Goal: Transaction & Acquisition: Book appointment/travel/reservation

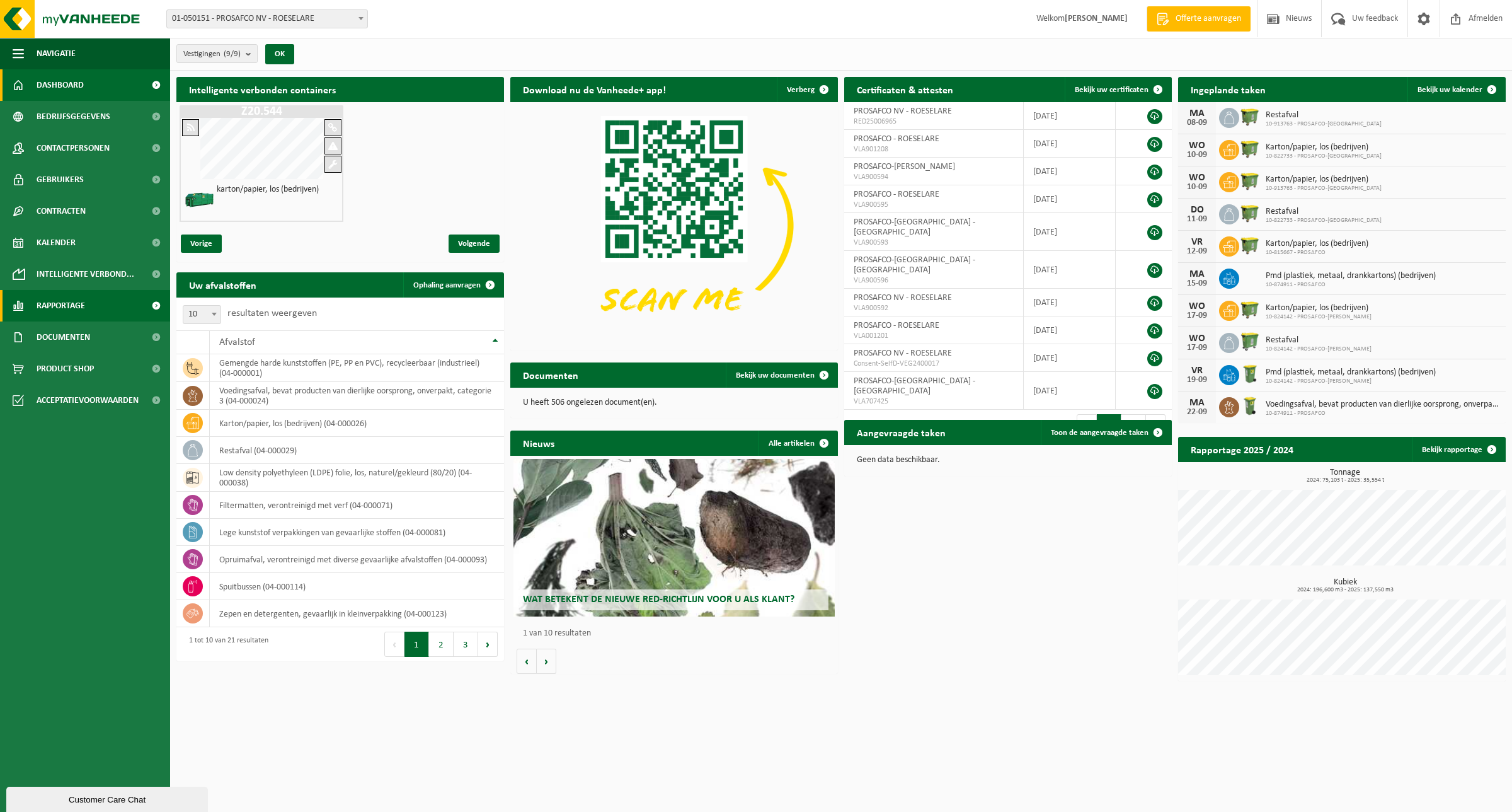
click at [77, 303] on span "Rapportage" at bounding box center [60, 306] width 48 height 31
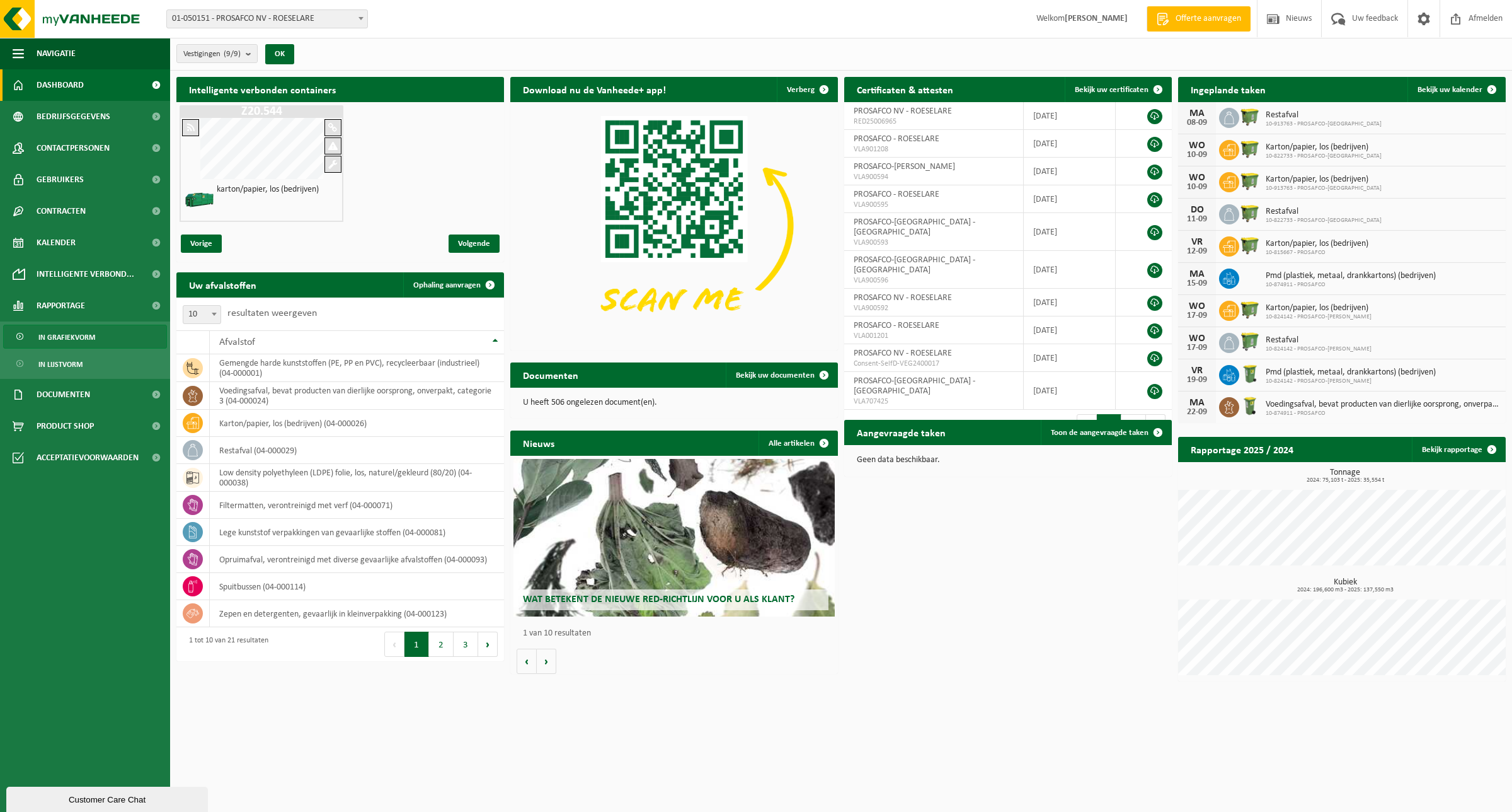
click at [68, 331] on span "In grafiekvorm" at bounding box center [67, 337] width 56 height 24
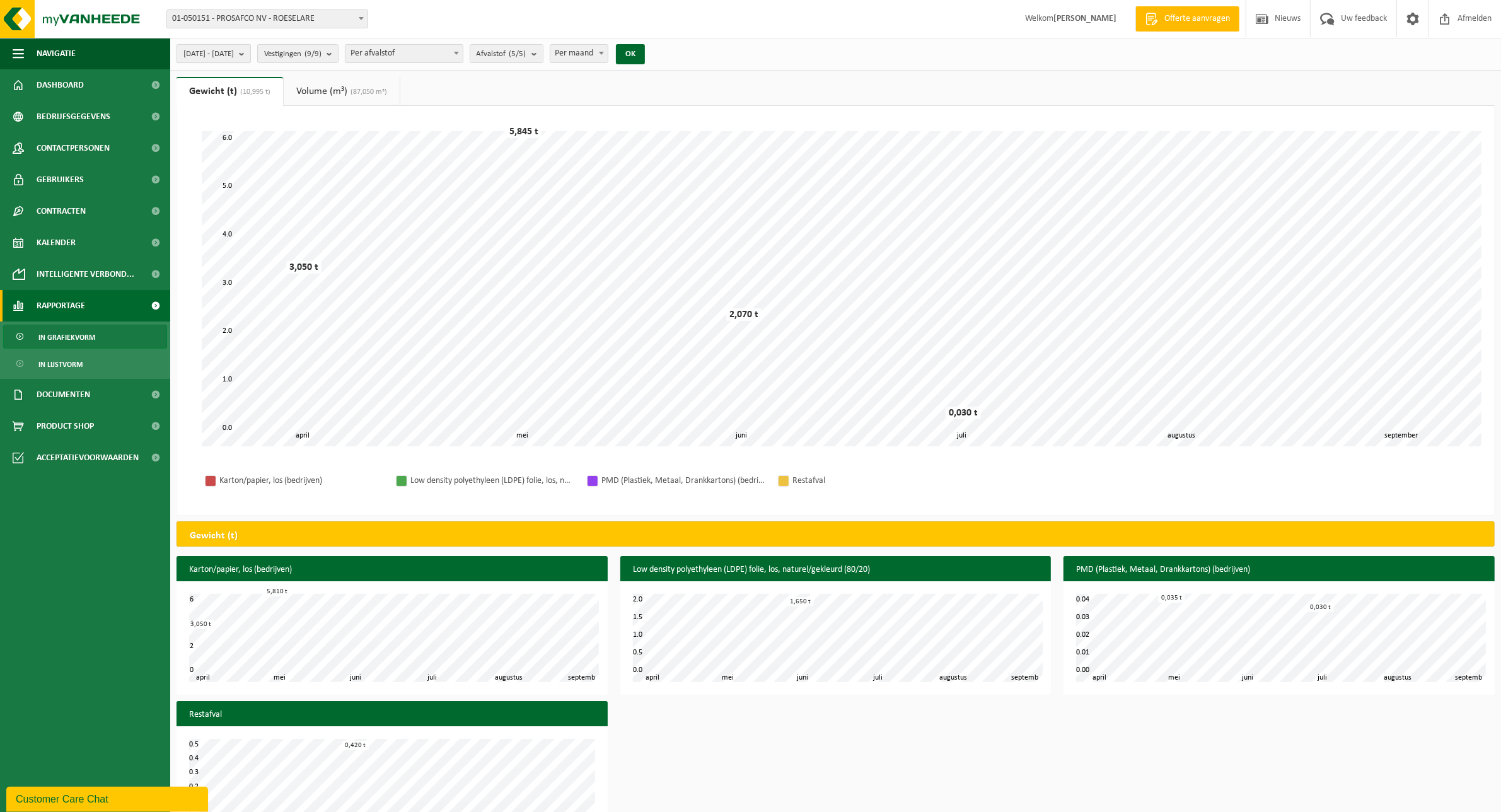
click at [250, 52] on b "submit" at bounding box center [244, 54] width 11 height 18
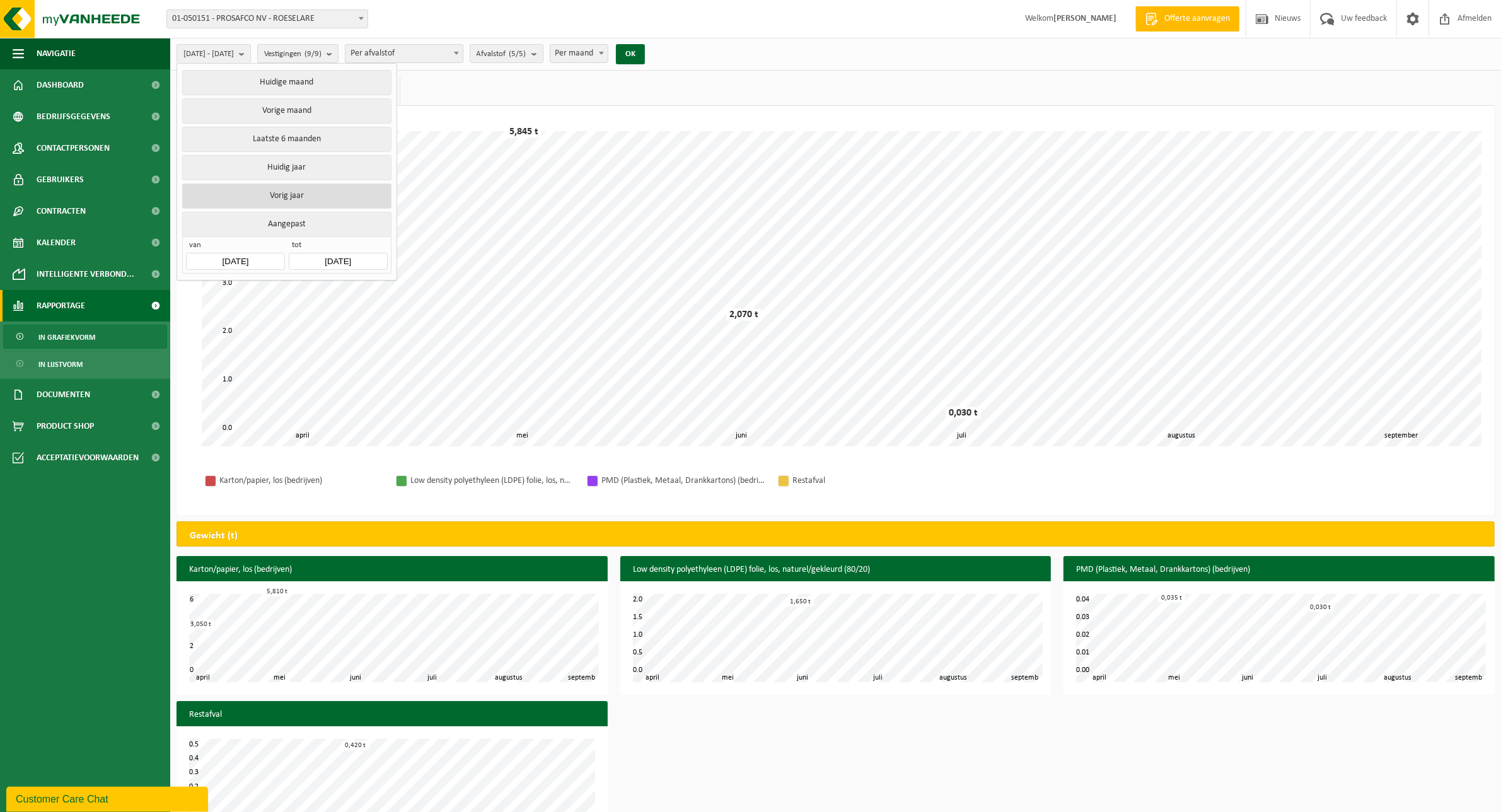
click at [298, 198] on button "Vorig jaar" at bounding box center [286, 195] width 209 height 25
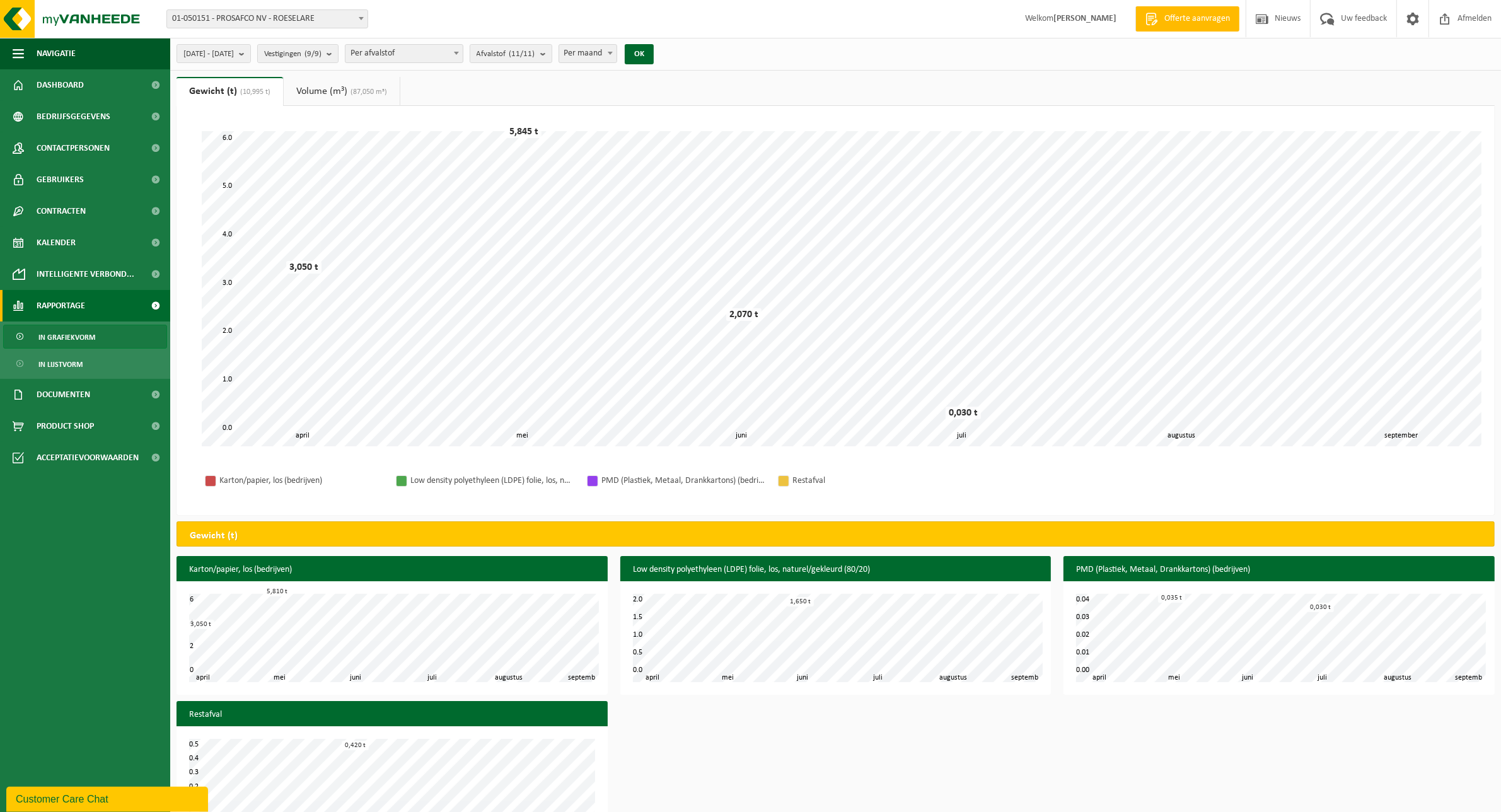
click at [463, 55] on span at bounding box center [457, 53] width 13 height 16
click at [536, 54] on span "Afvalstof (11/11)" at bounding box center [506, 54] width 59 height 19
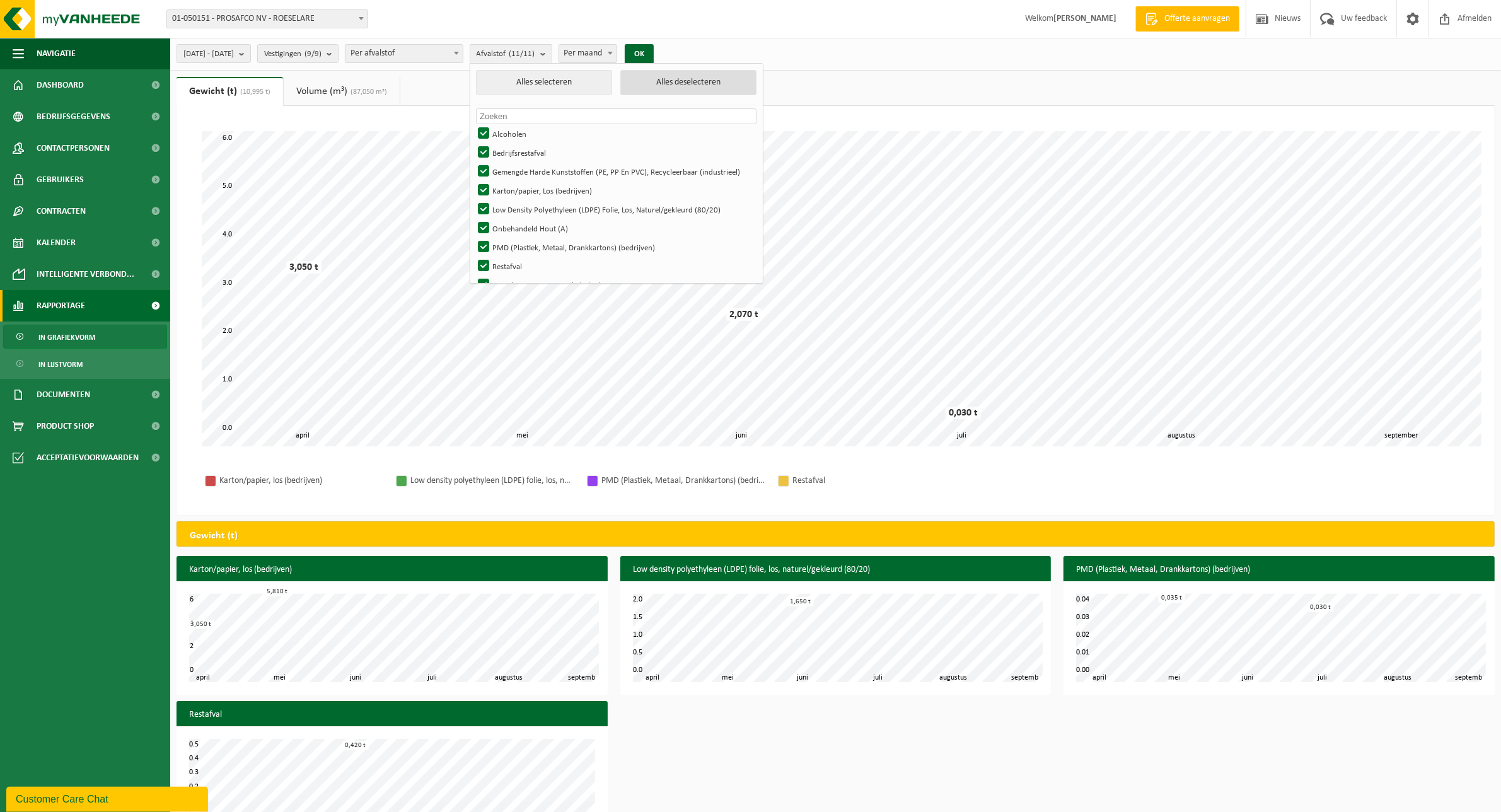
click at [694, 87] on button "Alles deselecteren" at bounding box center [688, 82] width 136 height 25
checkbox input "false"
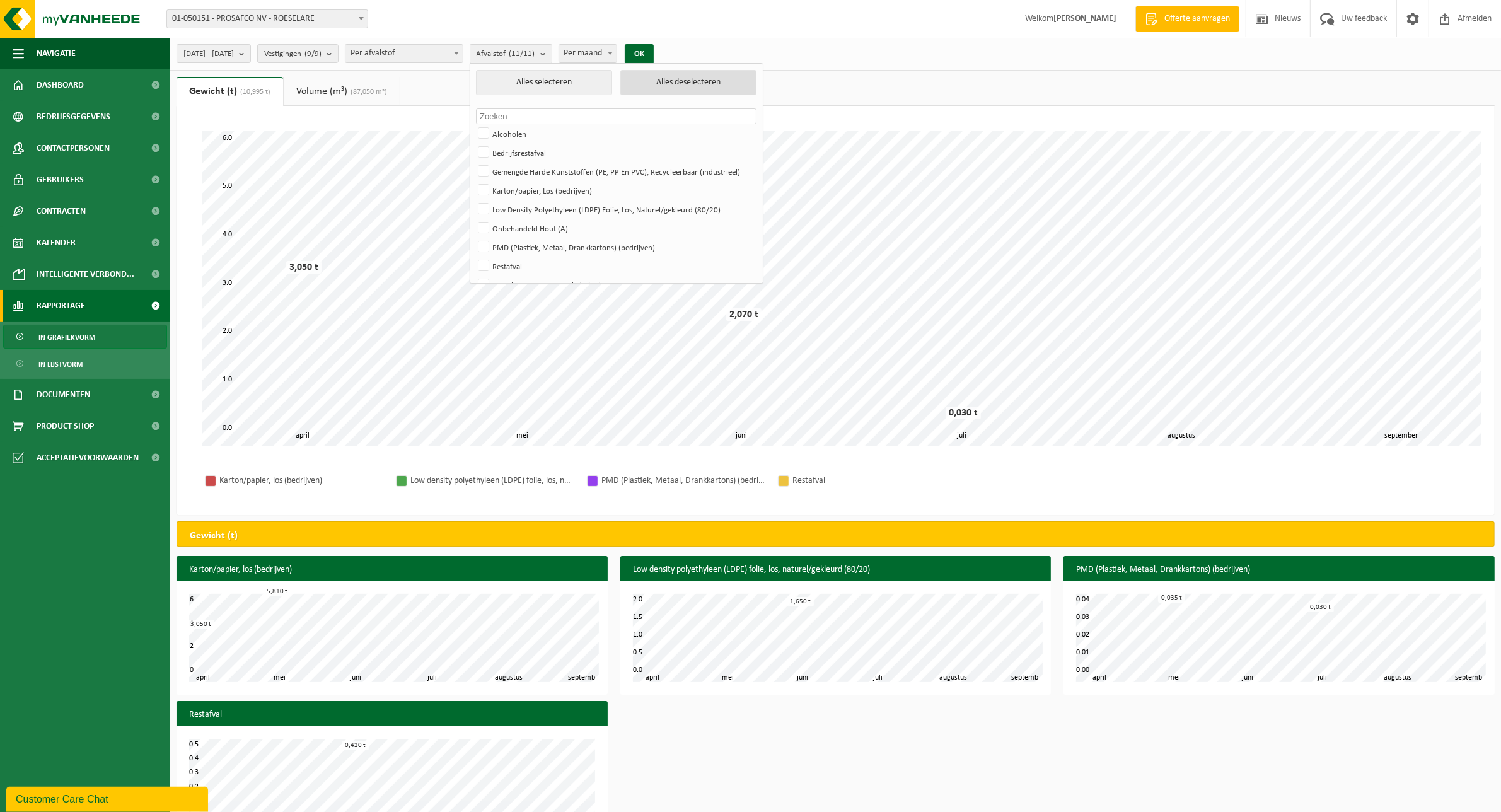
checkbox input "false"
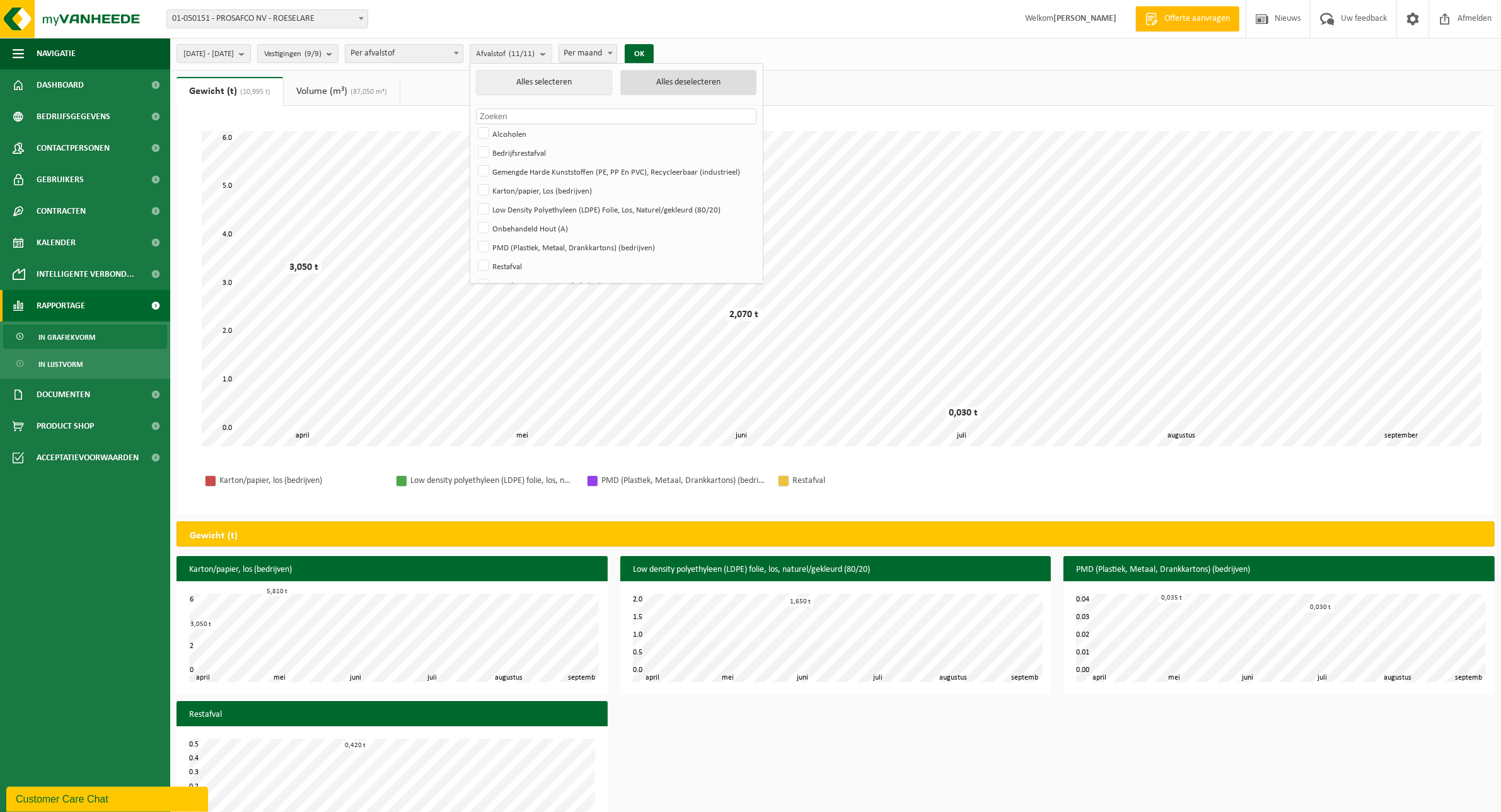
checkbox input "false"
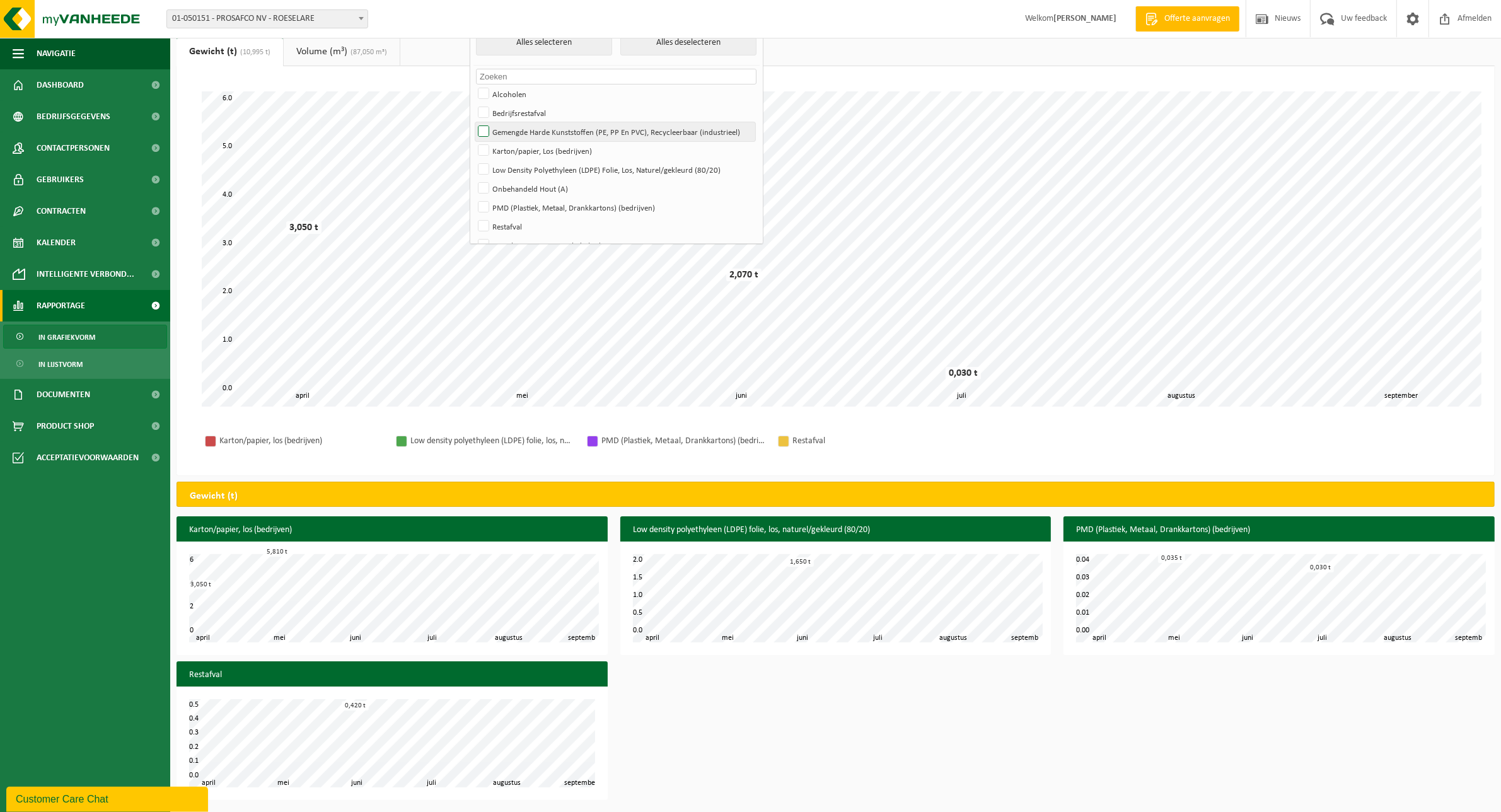
click at [572, 135] on label "Gemengde Harde Kunststoffen (PE, PP En PVC), Recycleerbaar (industrieel)" at bounding box center [615, 131] width 281 height 19
click at [473, 123] on input "Gemengde Harde Kunststoffen (PE, PP En PVC), Recycleerbaar (industrieel)" at bounding box center [473, 122] width 1 height 1
checkbox input "true"
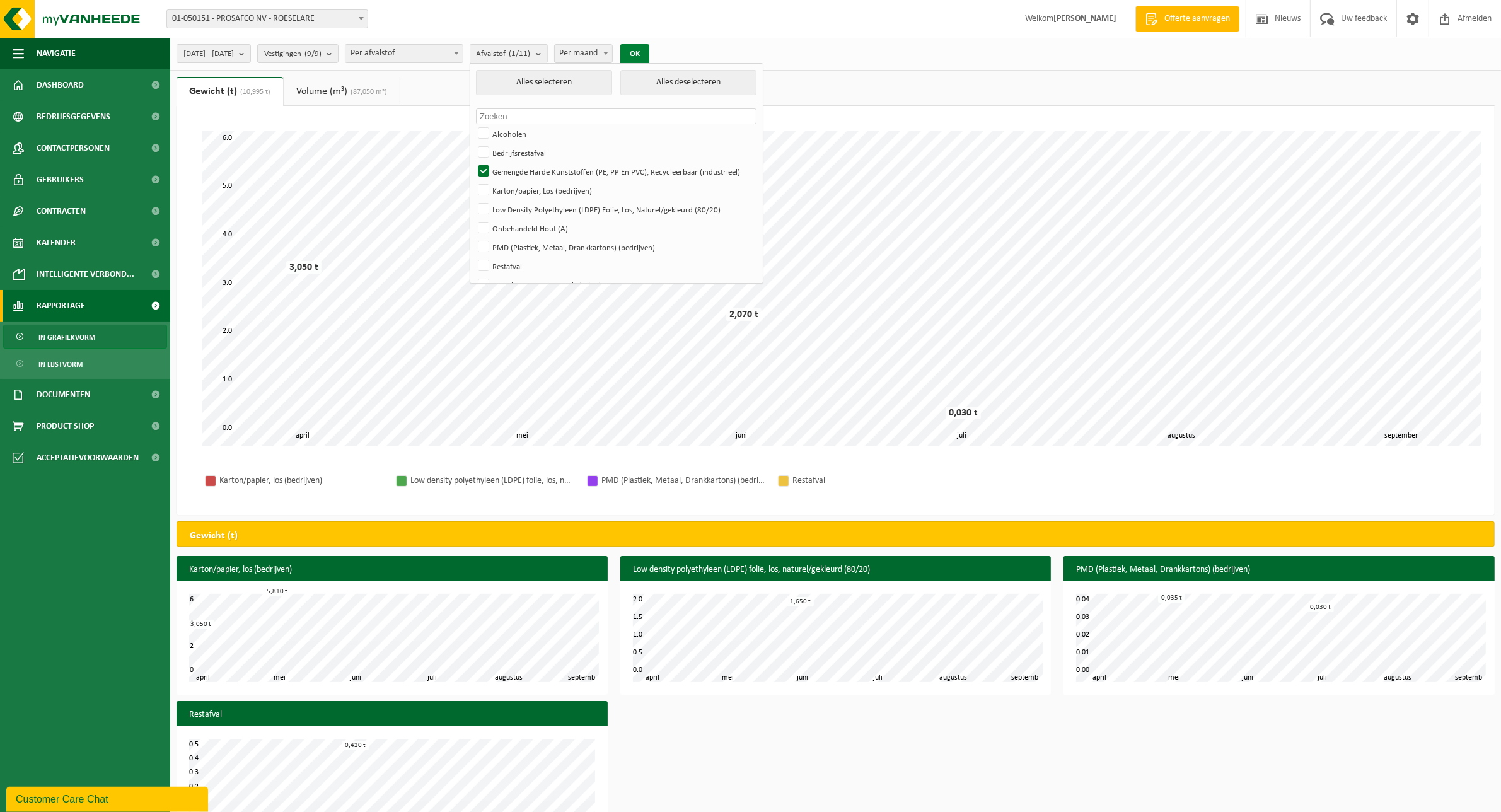
click at [649, 52] on button "OK" at bounding box center [635, 54] width 29 height 20
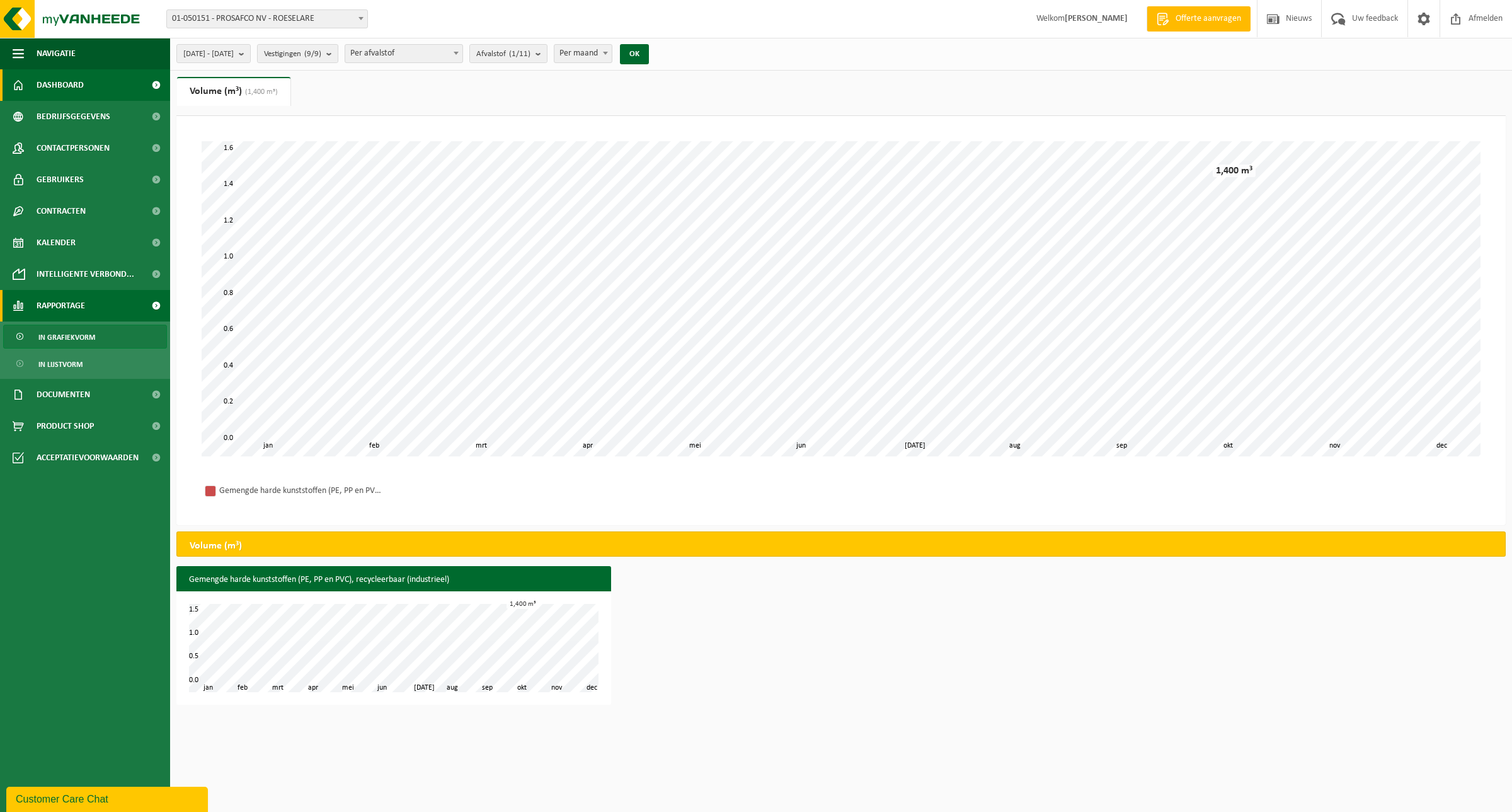
click at [60, 85] on span "Dashboard" at bounding box center [60, 85] width 48 height 31
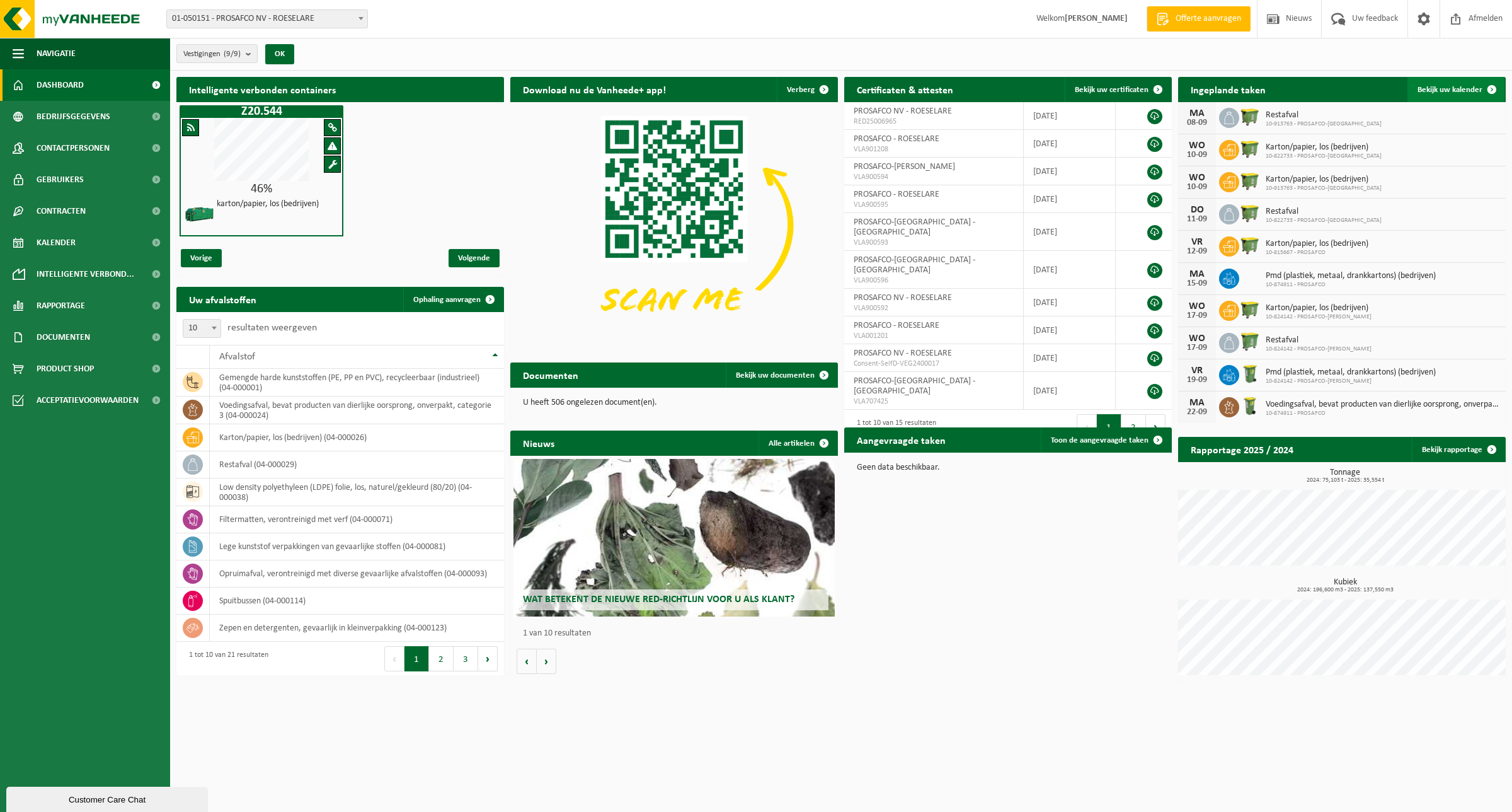
click at [1436, 86] on span "Bekijk uw kalender" at bounding box center [1450, 90] width 65 height 8
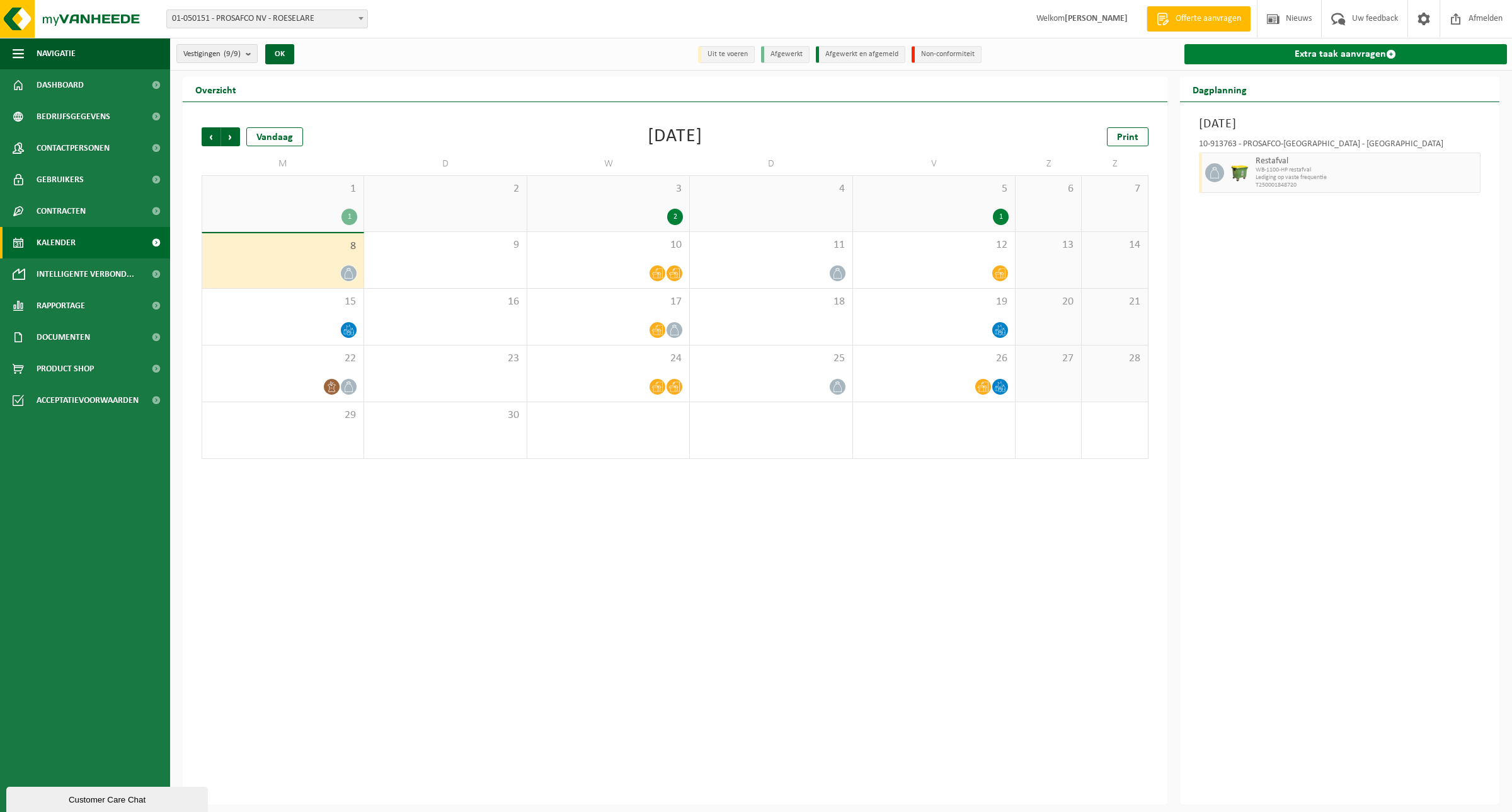
click at [1352, 54] on link "Extra taak aanvragen" at bounding box center [1346, 54] width 323 height 20
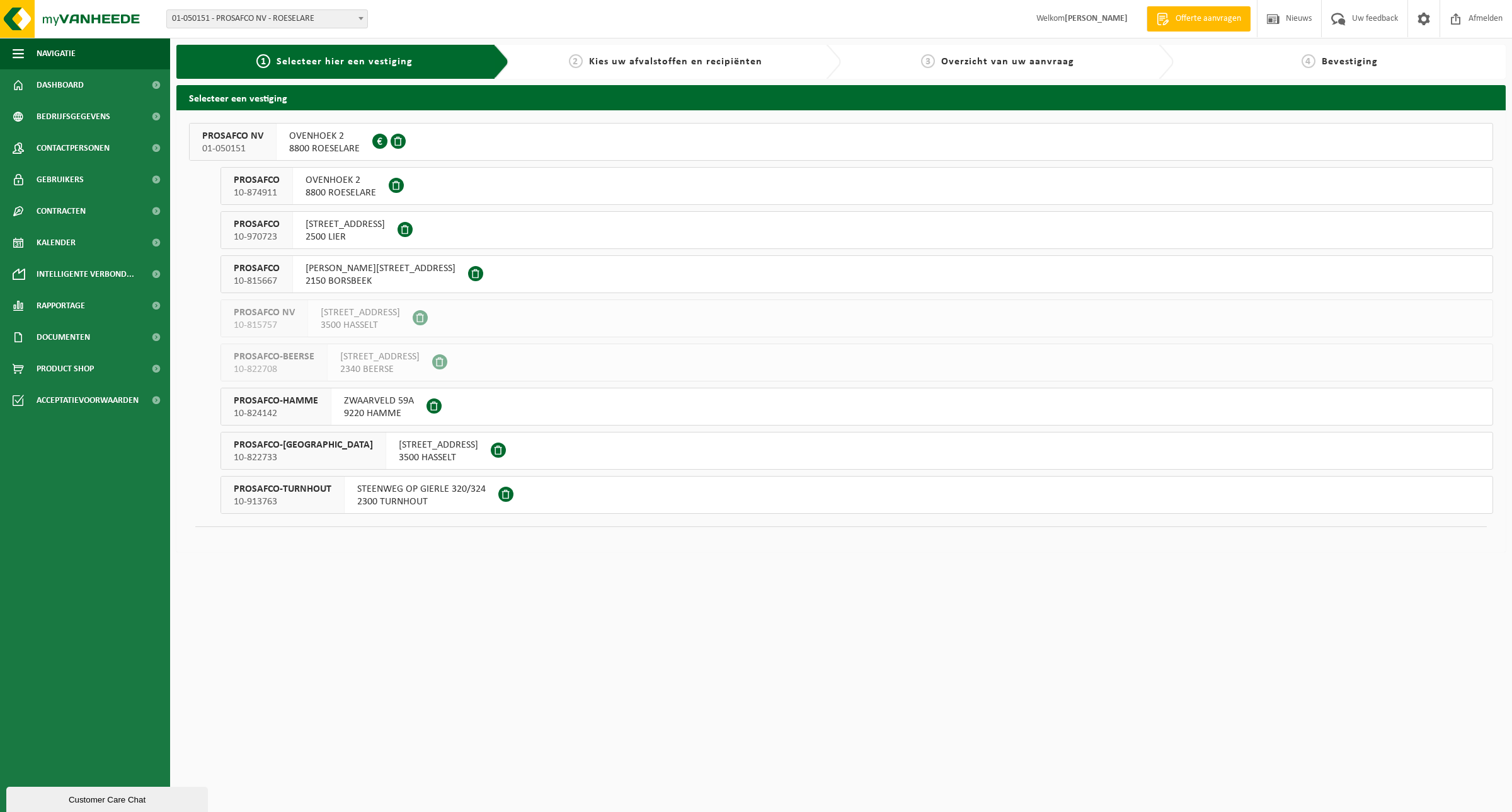
click at [684, 64] on span "Kies uw afvalstoffen en recipiënten" at bounding box center [675, 61] width 173 height 10
click at [350, 189] on span "8800 ROESELARE" at bounding box center [341, 193] width 71 height 13
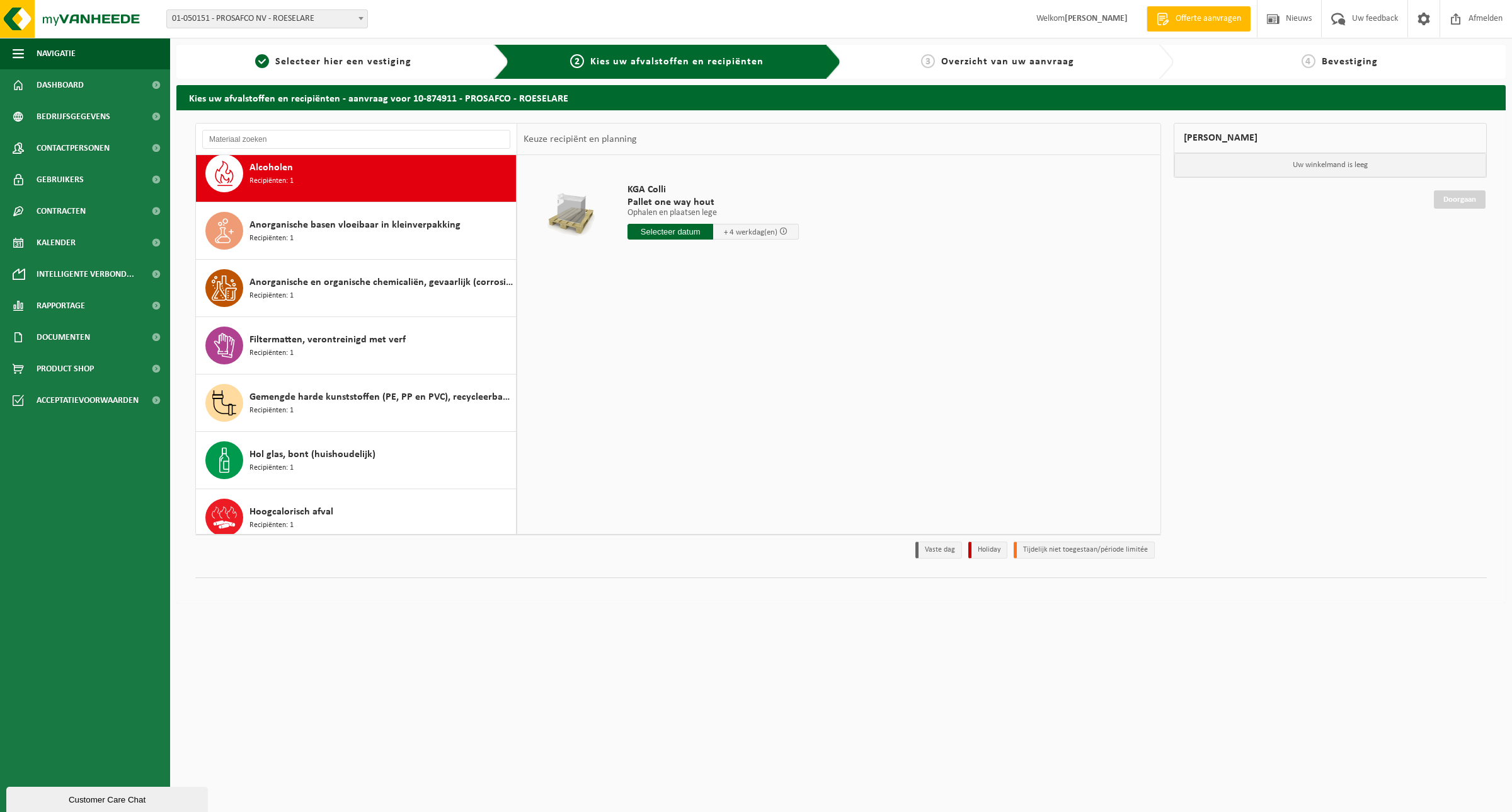
scroll to position [33, 0]
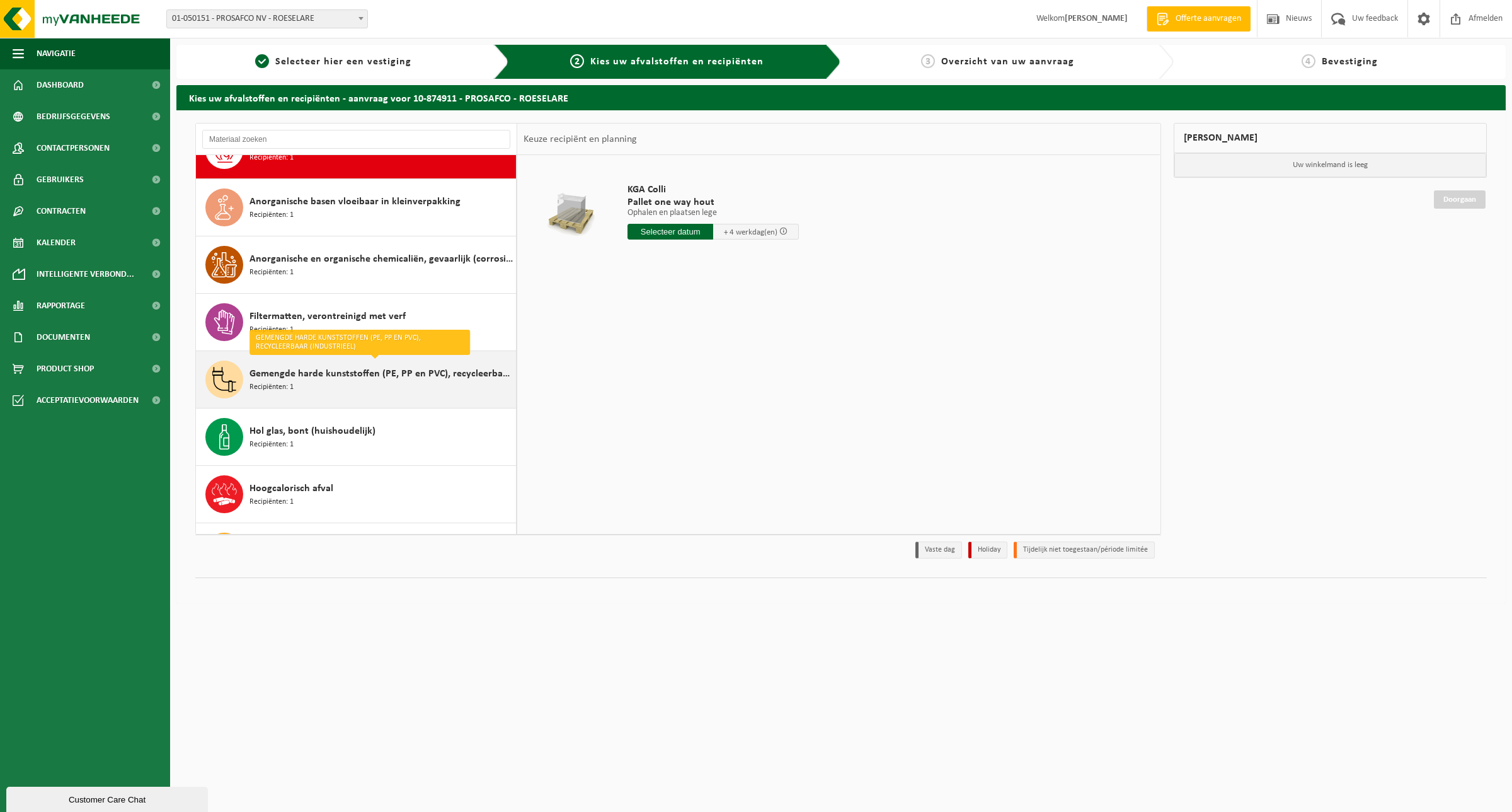
click at [337, 379] on span "Gemengde harde kunststoffen (PE, PP en PVC), recycleerbaar (industrieel)" at bounding box center [381, 373] width 264 height 15
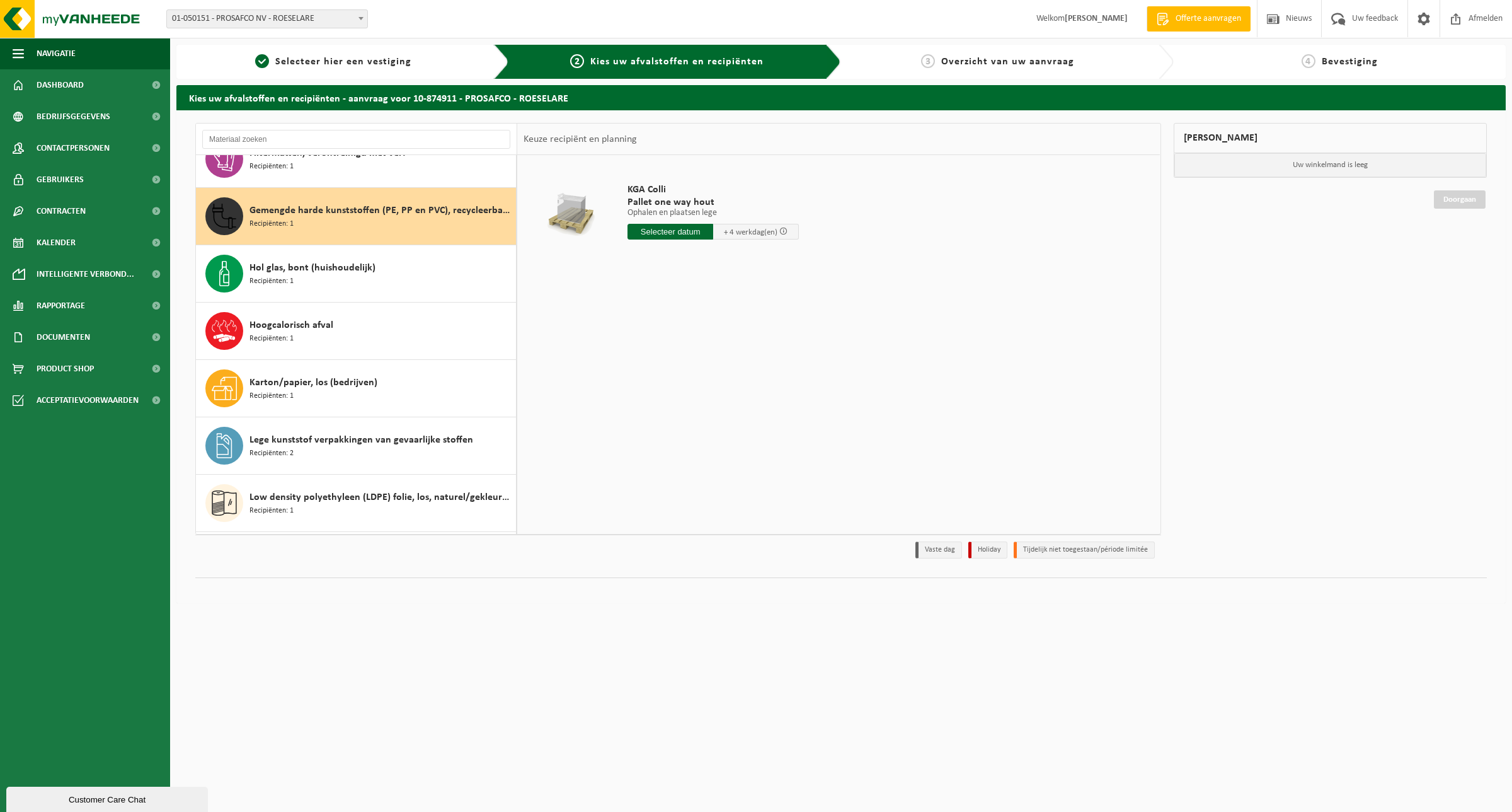
scroll to position [230, 0]
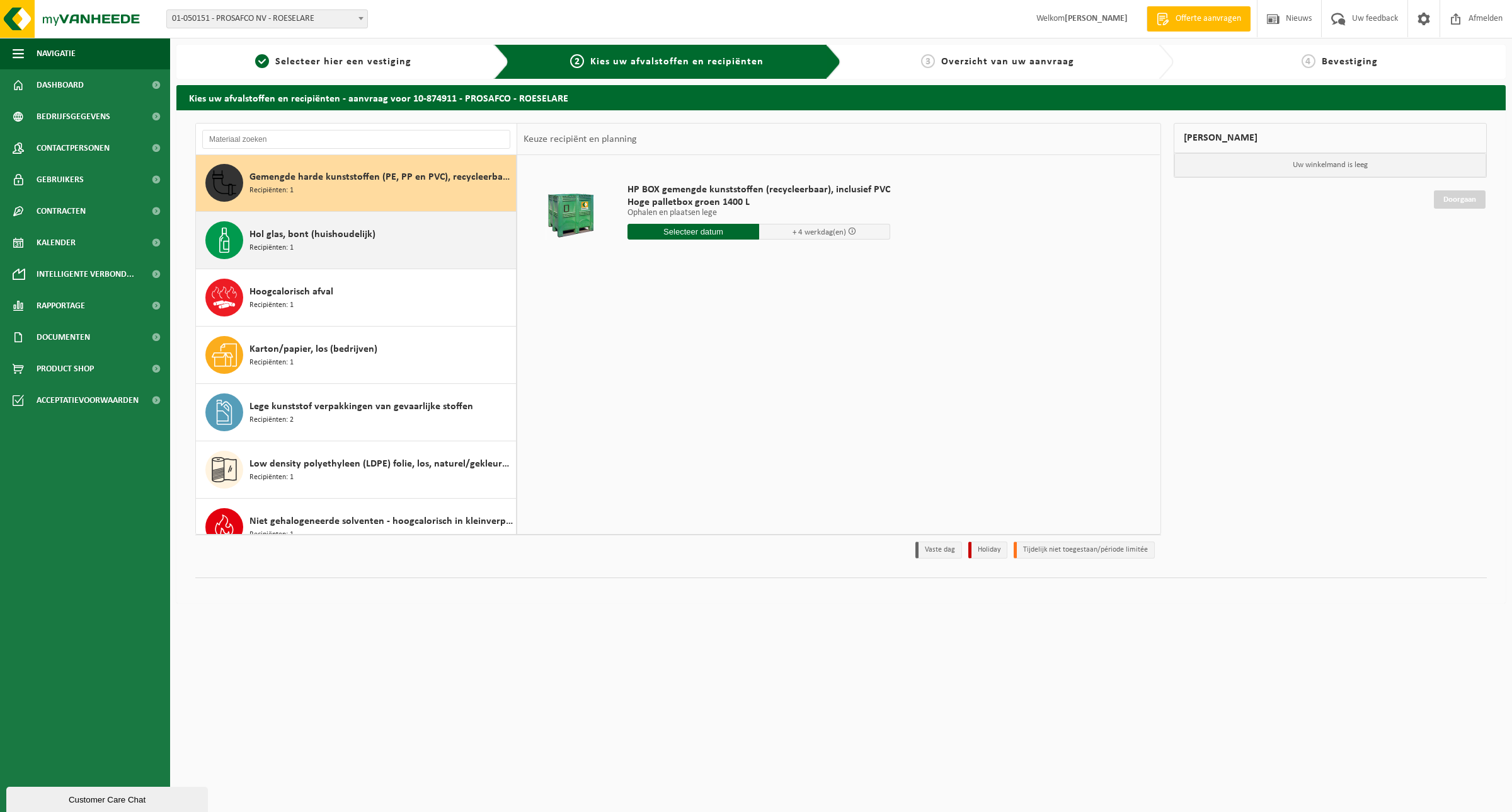
click at [325, 246] on div "Hol glas, bont (huishoudelijk) Recipiënten: 1" at bounding box center [381, 239] width 264 height 38
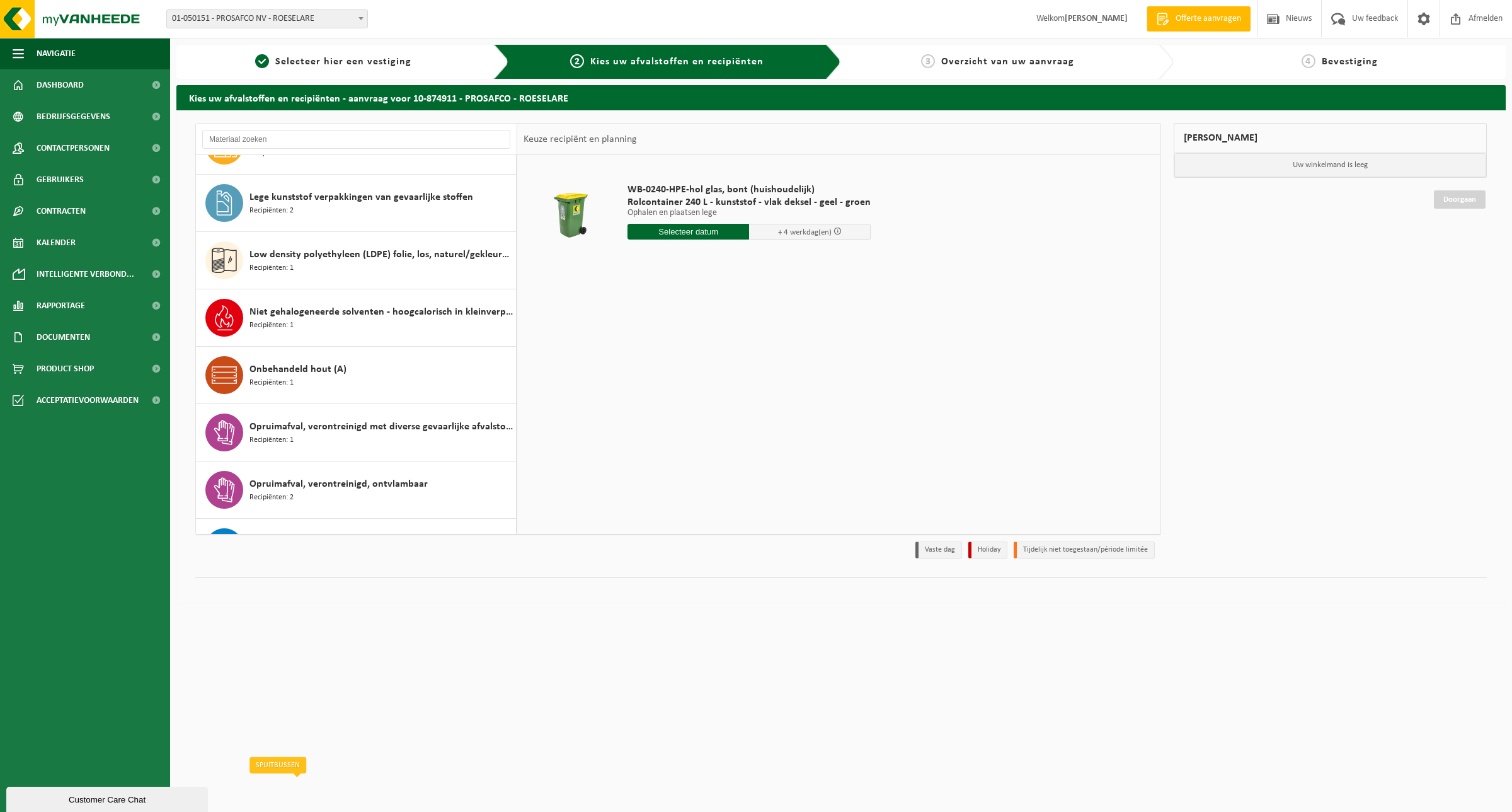
scroll to position [298, 0]
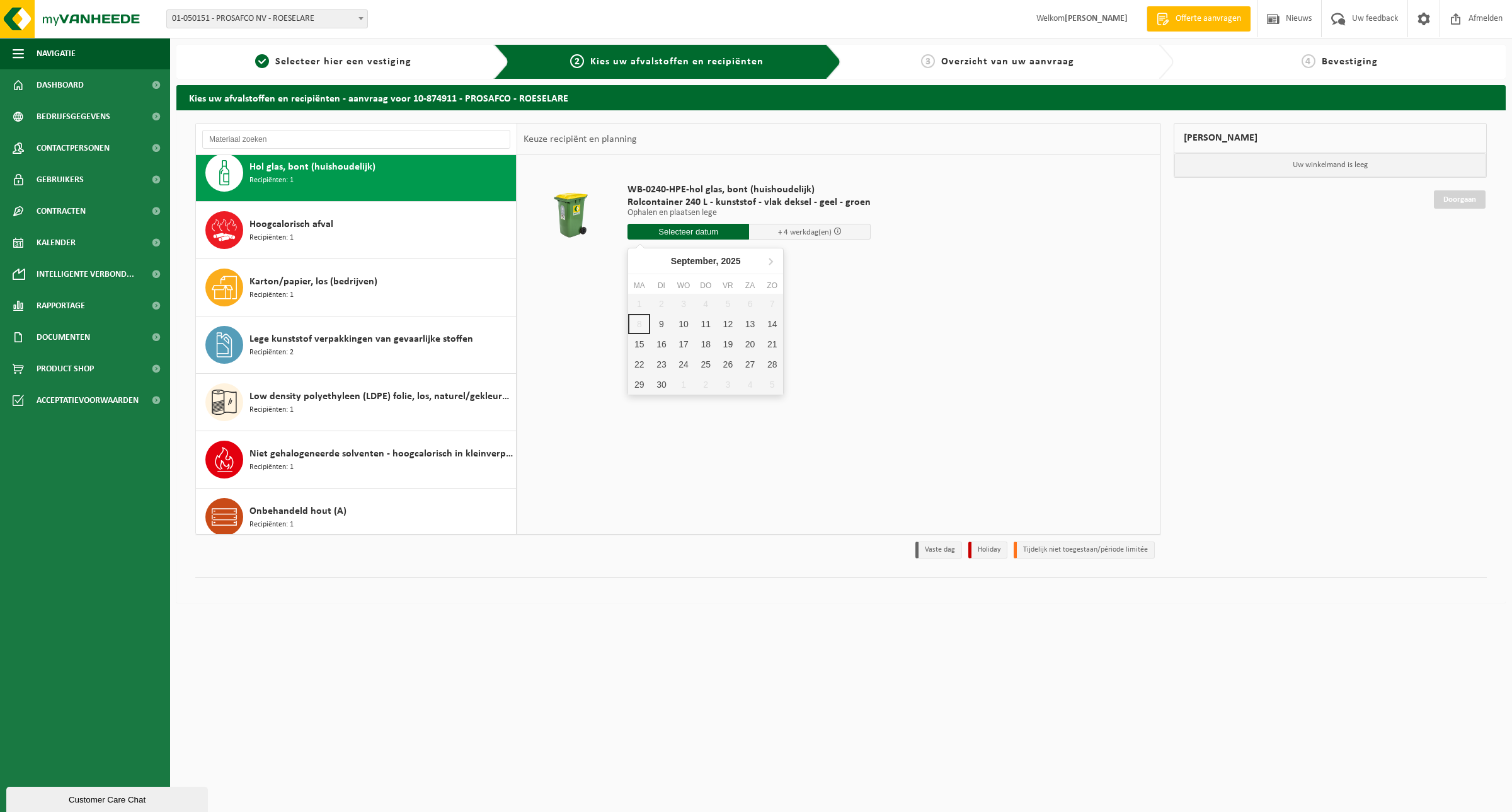
click at [723, 232] on input "text" at bounding box center [688, 232] width 122 height 16
click at [700, 325] on div "11" at bounding box center [705, 323] width 22 height 20
type input "Van 2025-09-11"
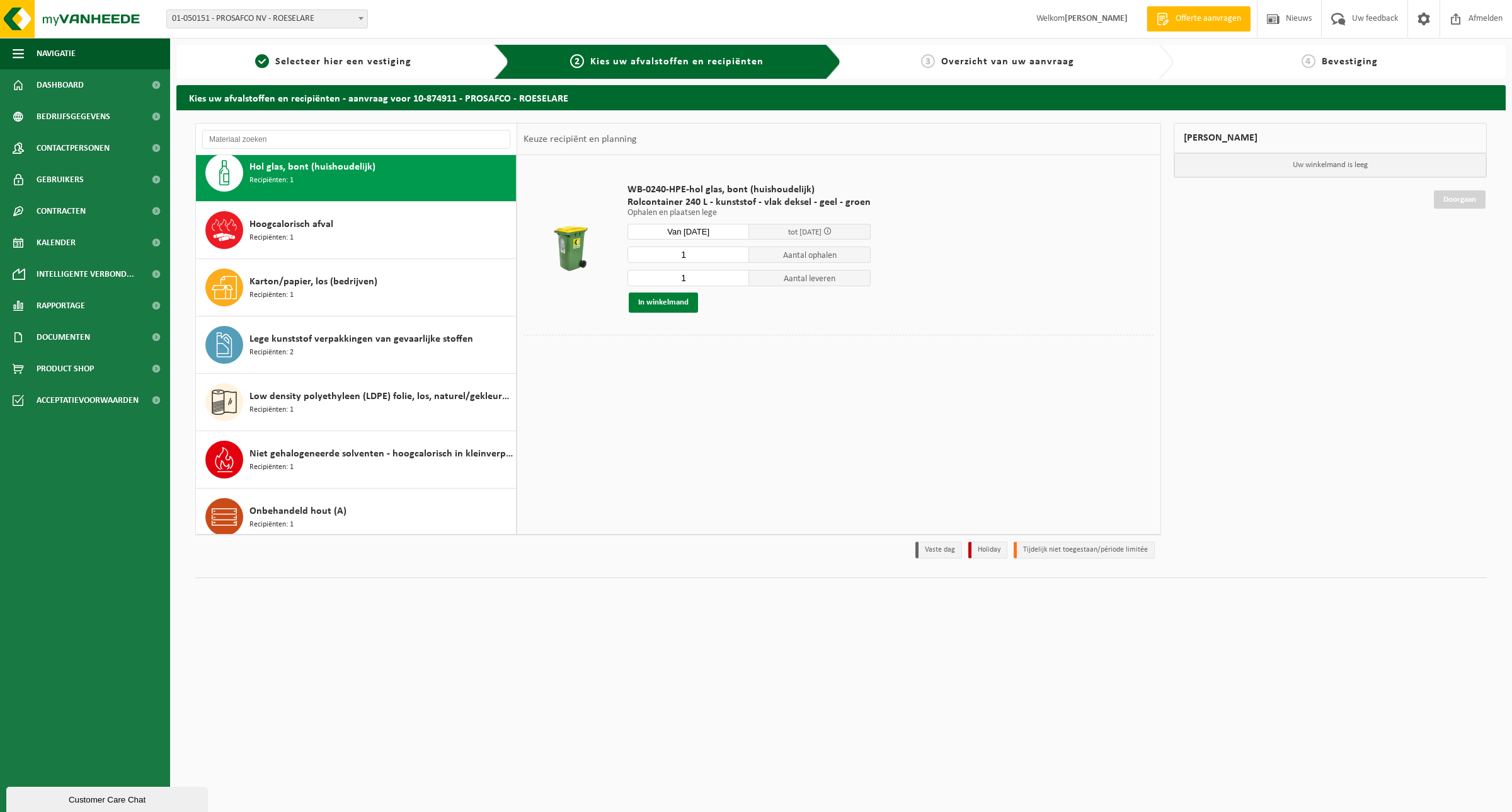
click at [663, 301] on button "In winkelmand" at bounding box center [663, 302] width 69 height 20
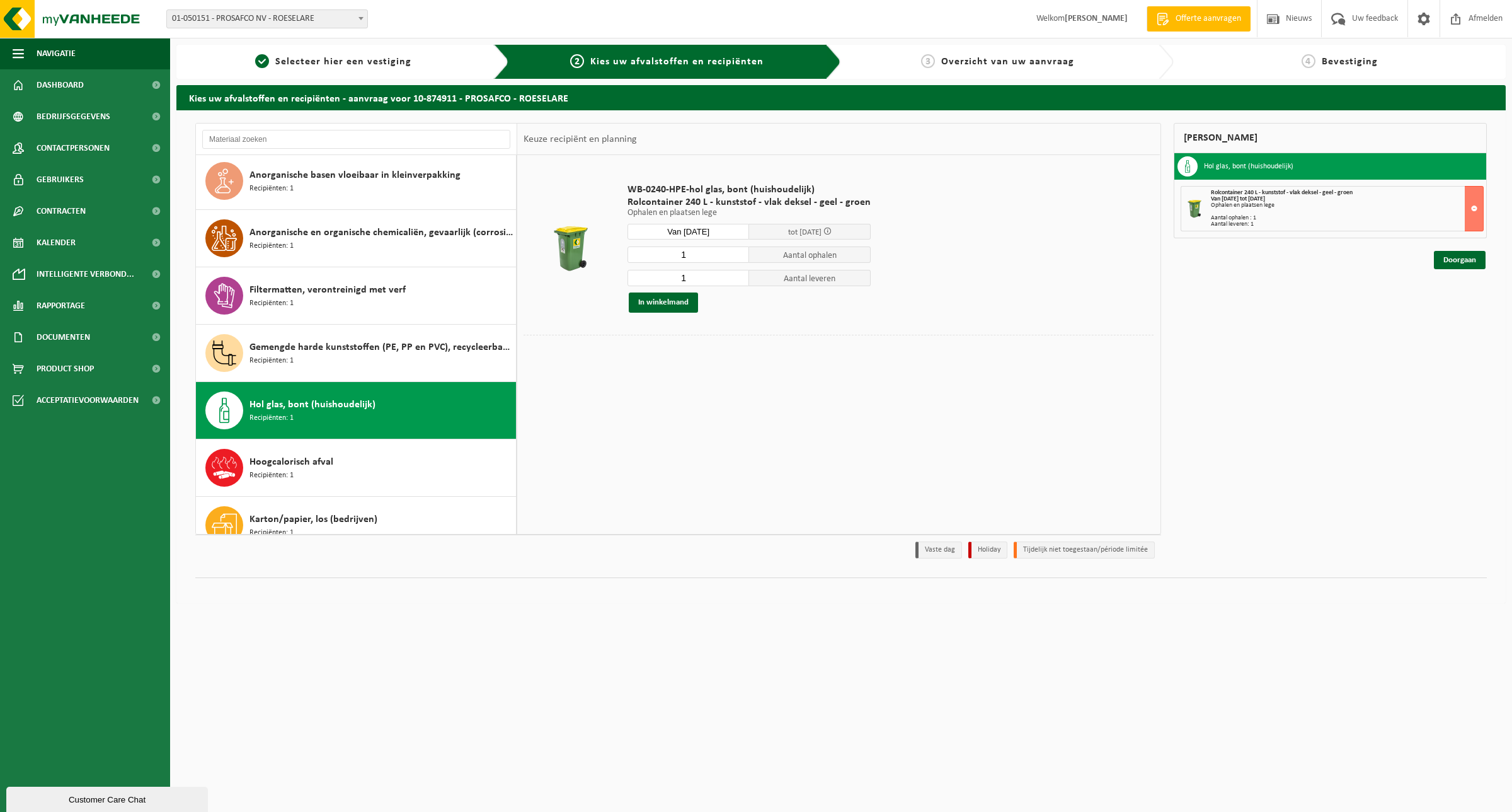
scroll to position [0, 0]
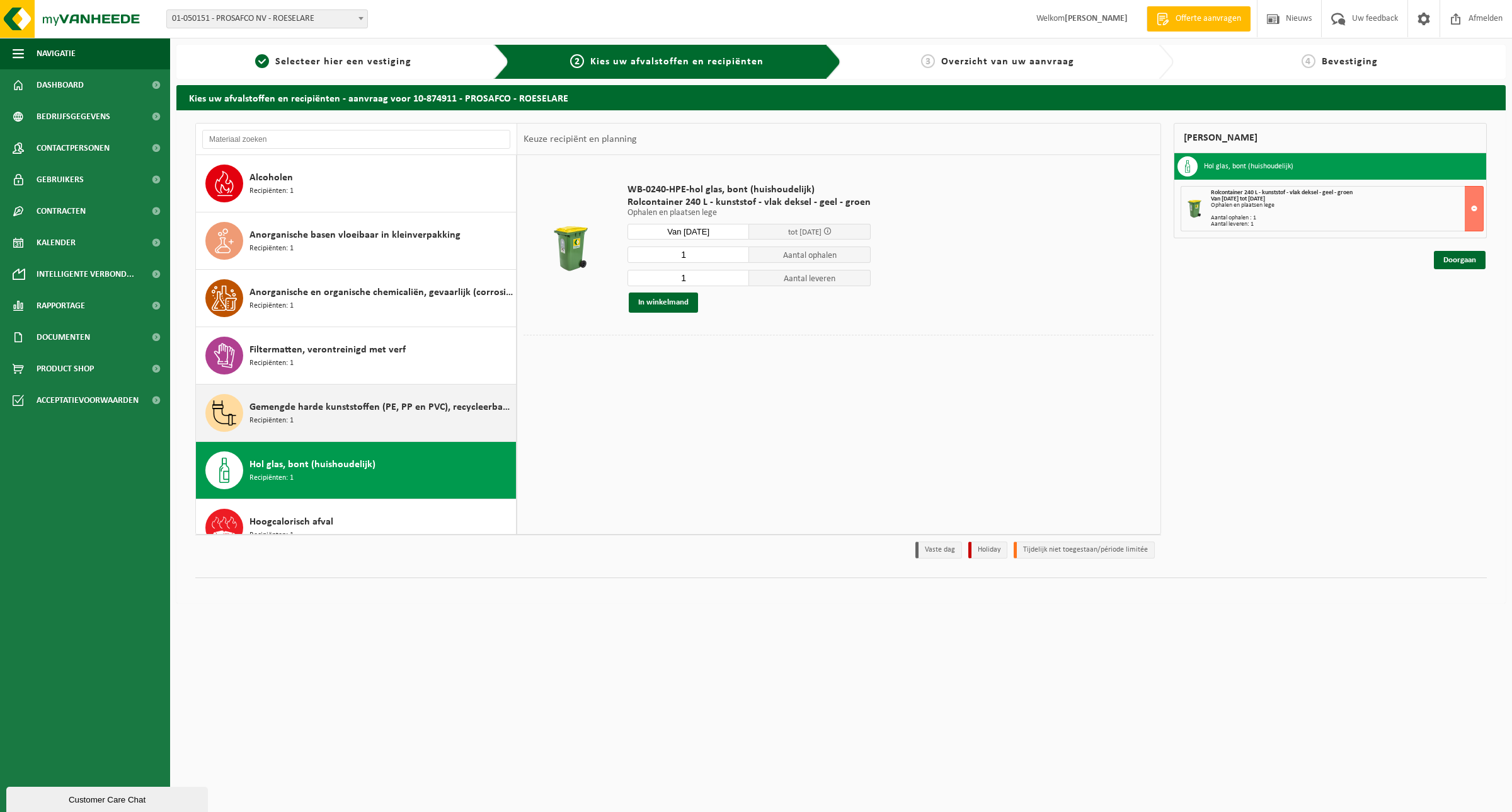
click at [355, 411] on span "Gemengde harde kunststoffen (PE, PP en PVC), recycleerbaar (industrieel)" at bounding box center [381, 407] width 264 height 15
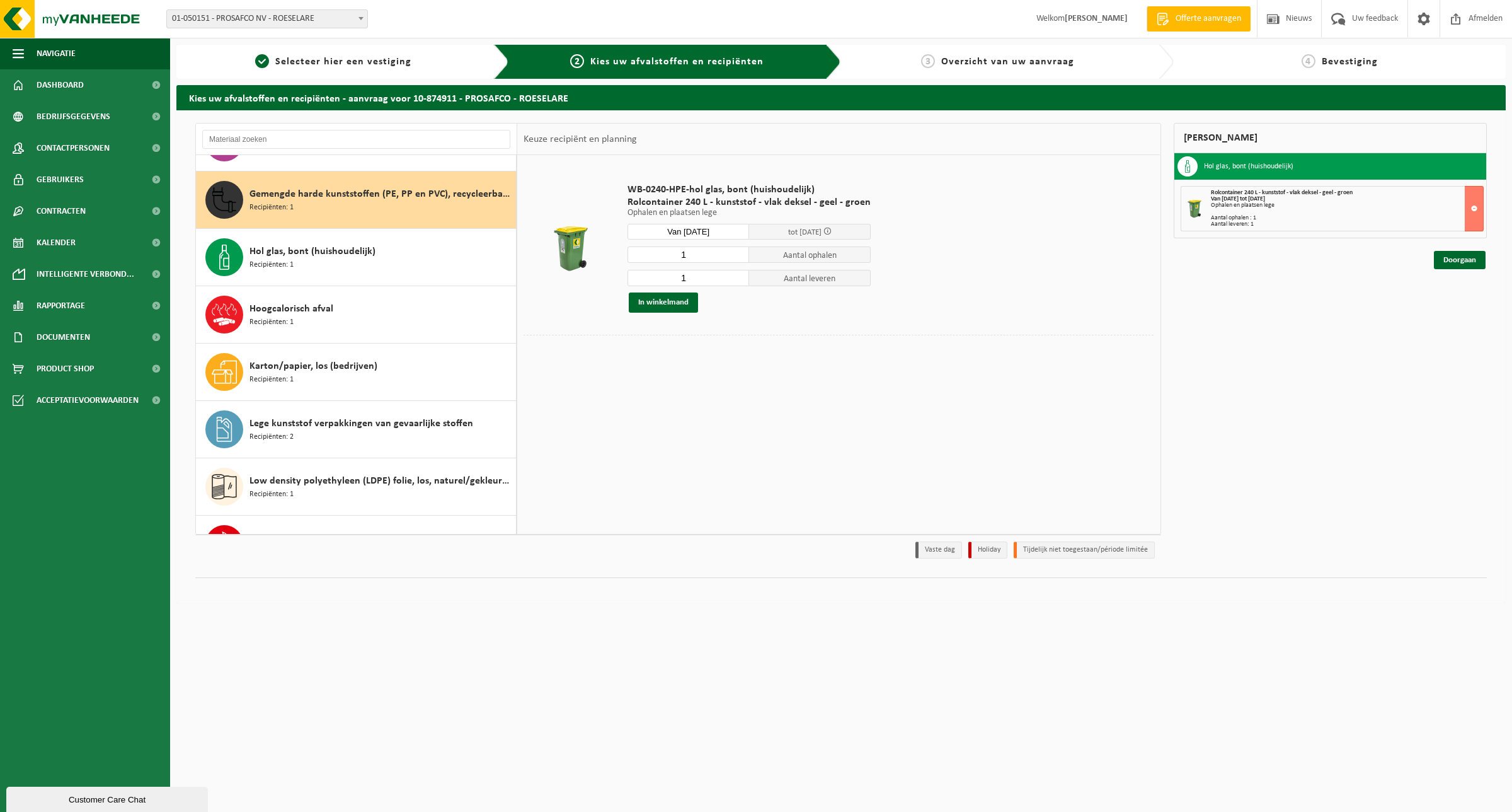
scroll to position [230, 0]
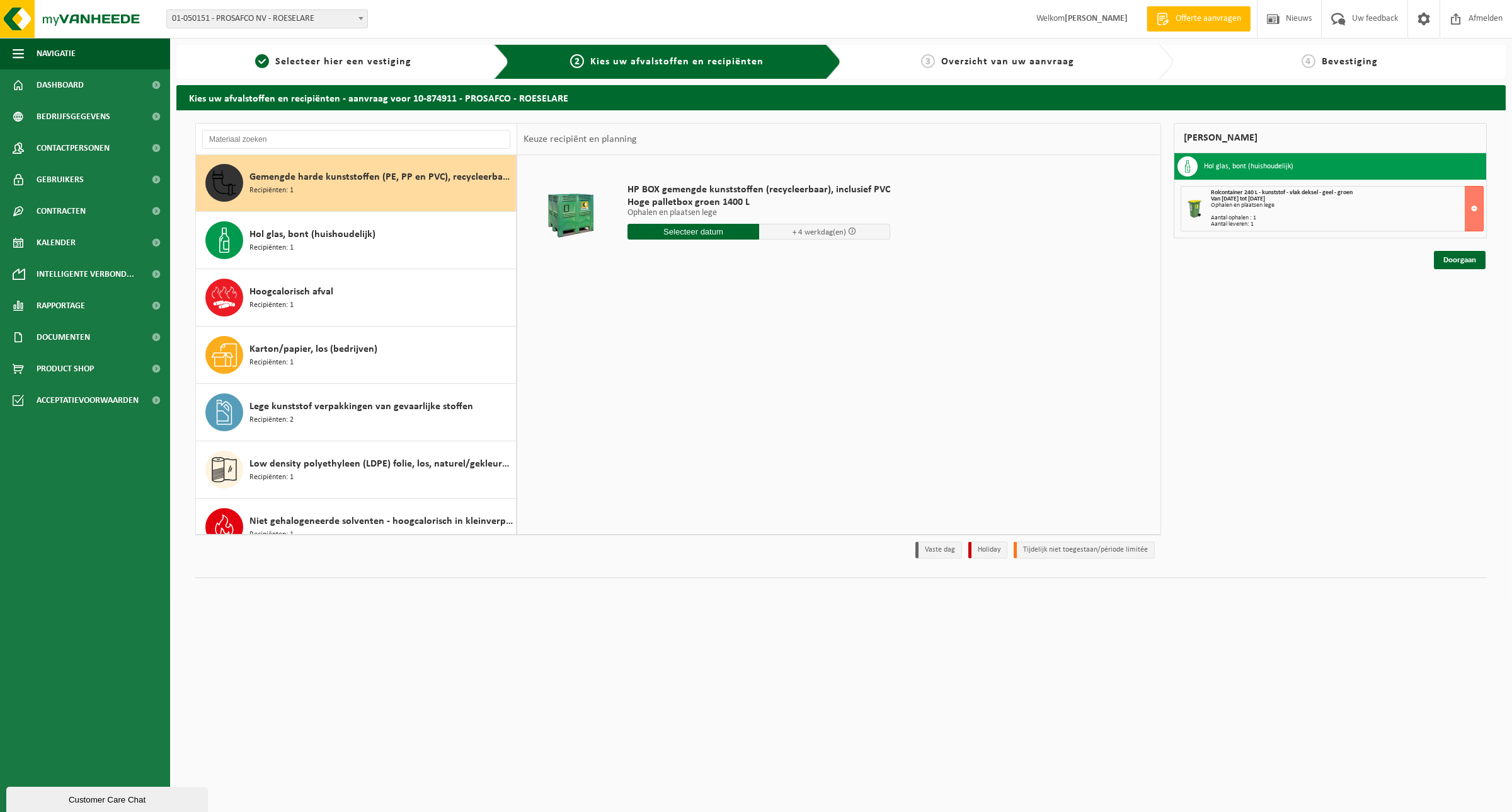
click at [670, 231] on input "text" at bounding box center [693, 232] width 131 height 16
click at [706, 319] on div "11" at bounding box center [705, 323] width 22 height 20
type input "Van 2025-09-11"
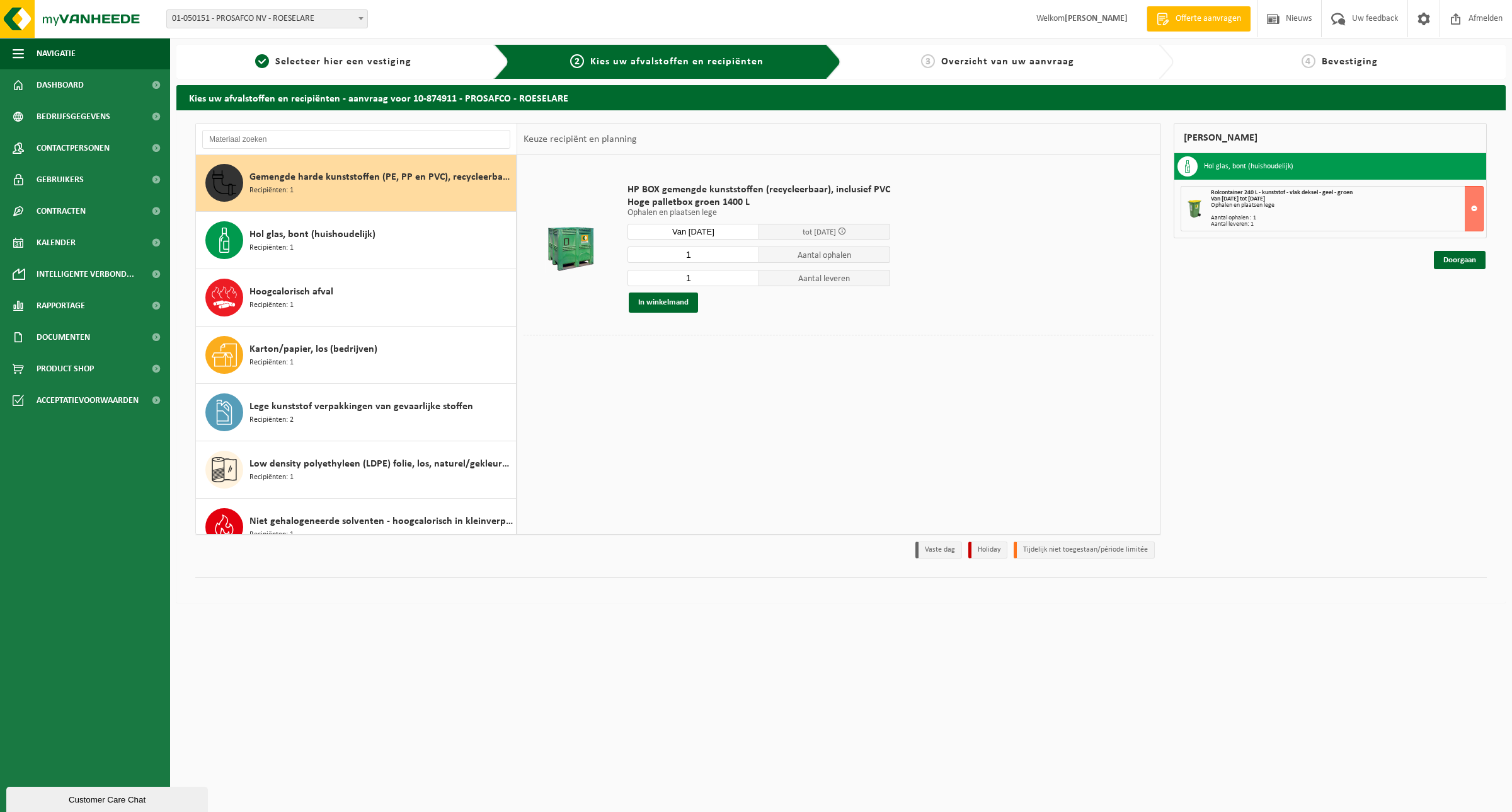
click at [842, 231] on span at bounding box center [842, 231] width 8 height 8
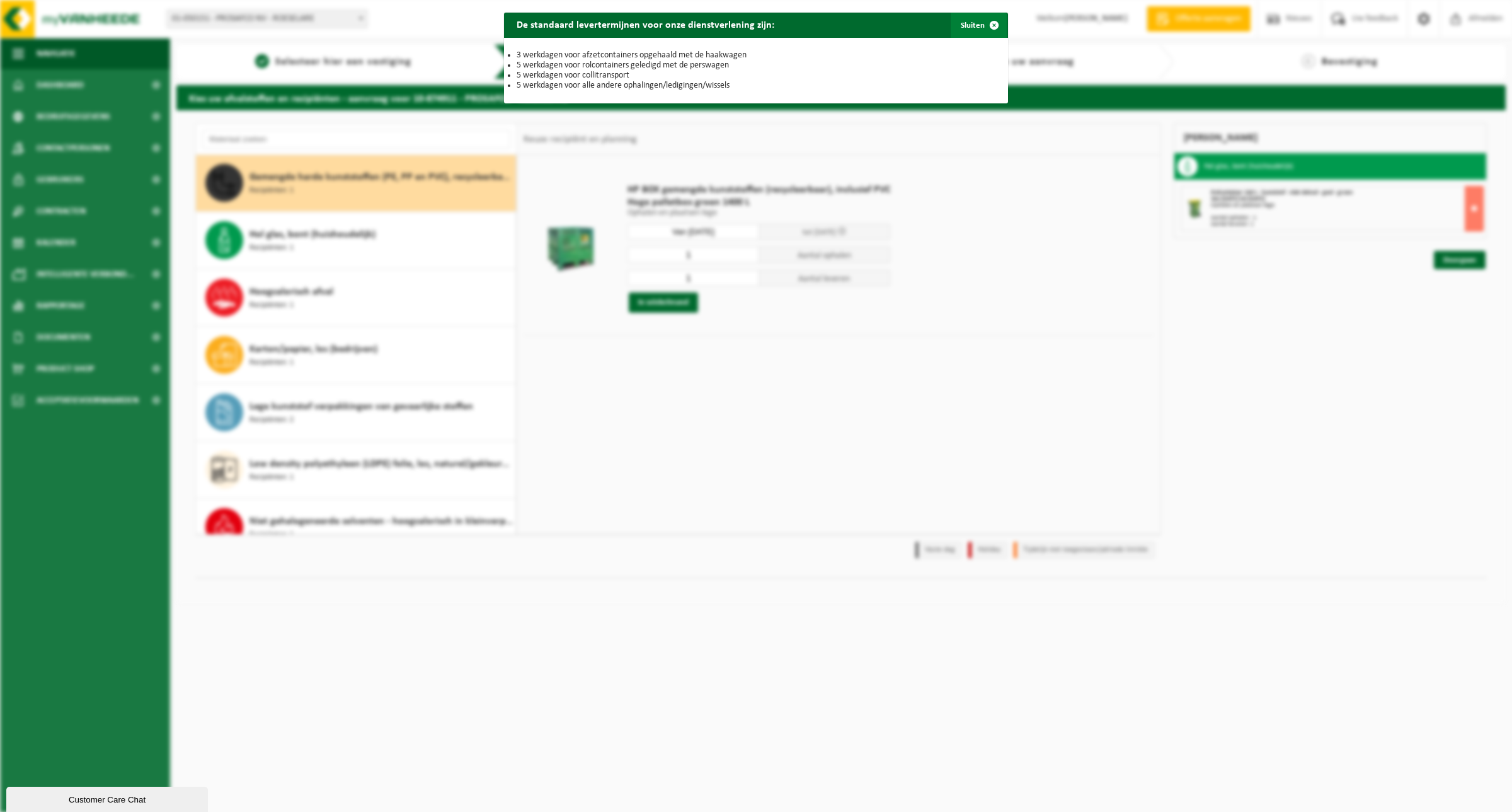
click at [982, 24] on span "button" at bounding box center [994, 25] width 25 height 25
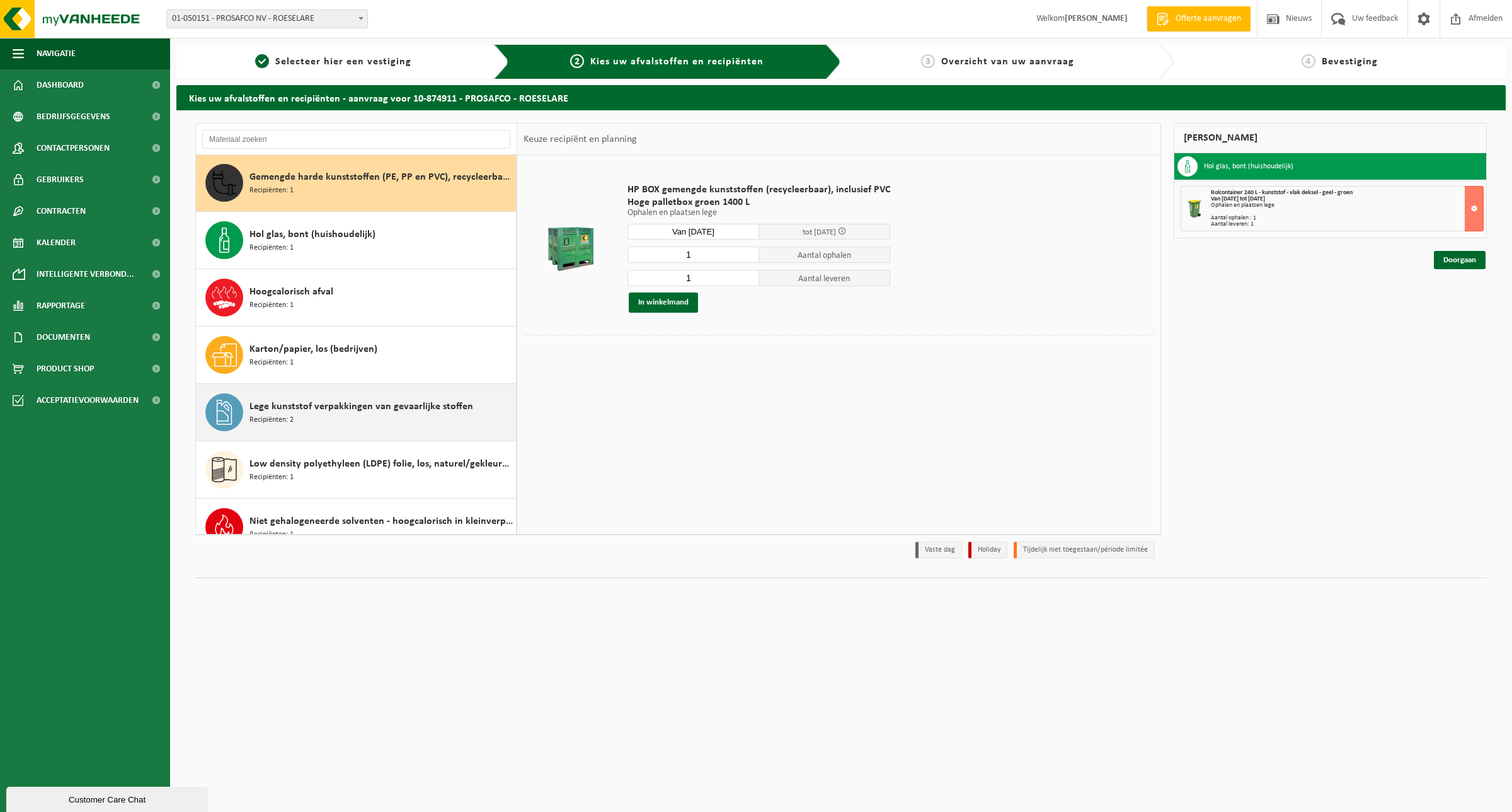
click at [322, 407] on span "Lege kunststof verpakkingen van gevaarlijke stoffen" at bounding box center [362, 406] width 224 height 15
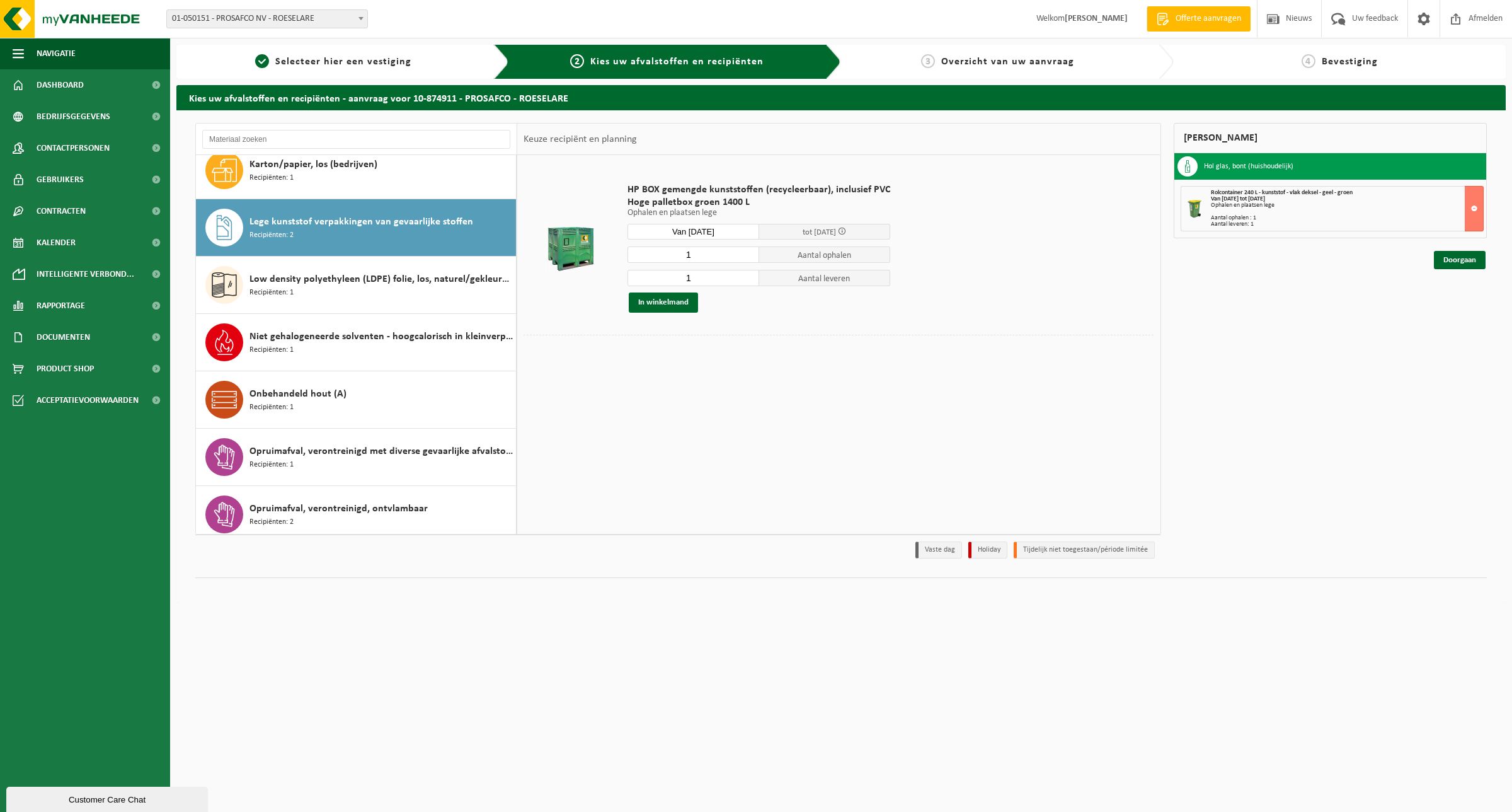
scroll to position [460, 0]
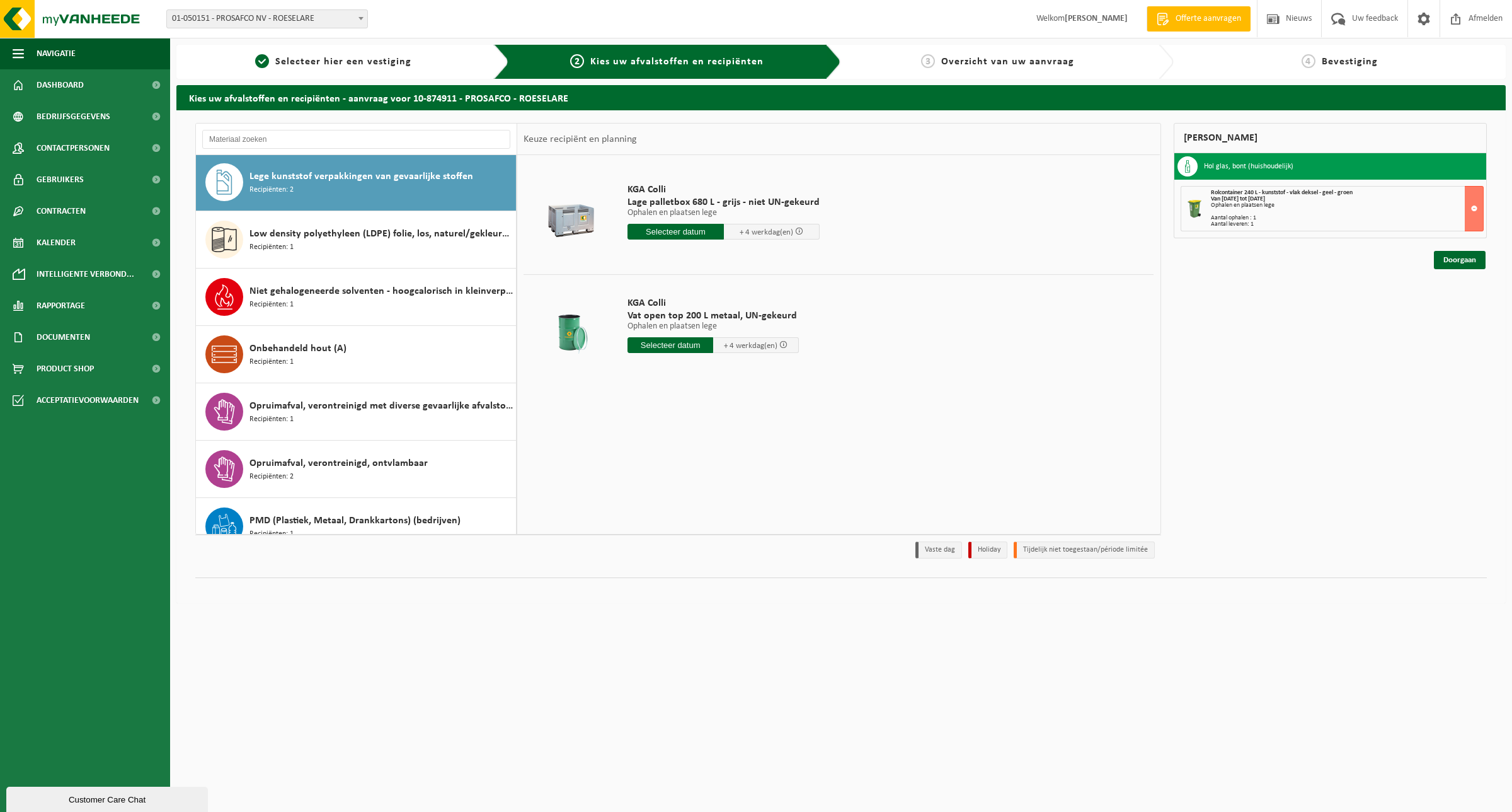
click at [696, 233] on input "text" at bounding box center [676, 232] width 97 height 16
click at [708, 320] on div "11" at bounding box center [705, 323] width 22 height 20
type input "Van 2025-09-11"
type input "2025-09-11"
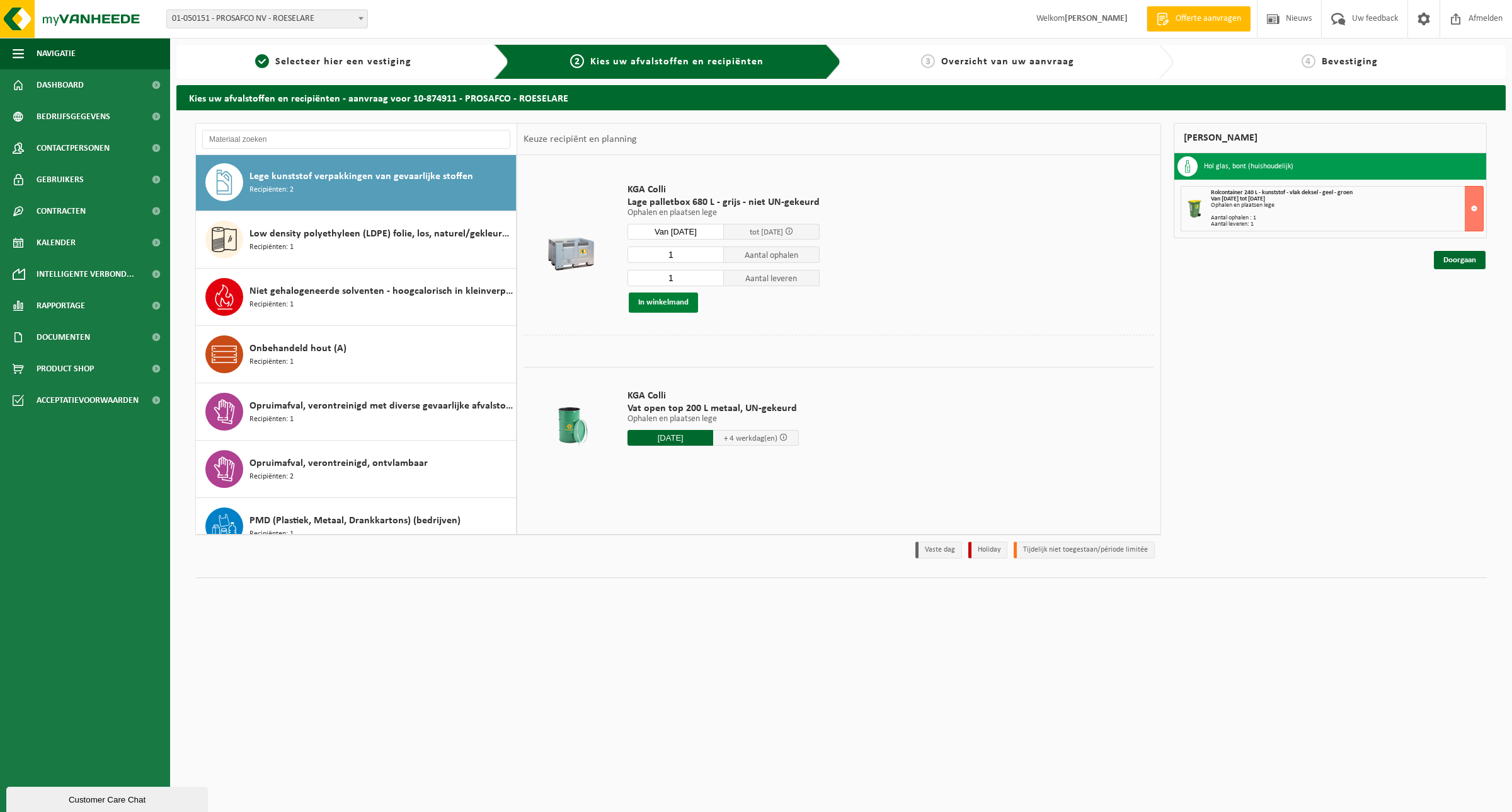
click at [662, 304] on button "In winkelmand" at bounding box center [663, 302] width 69 height 20
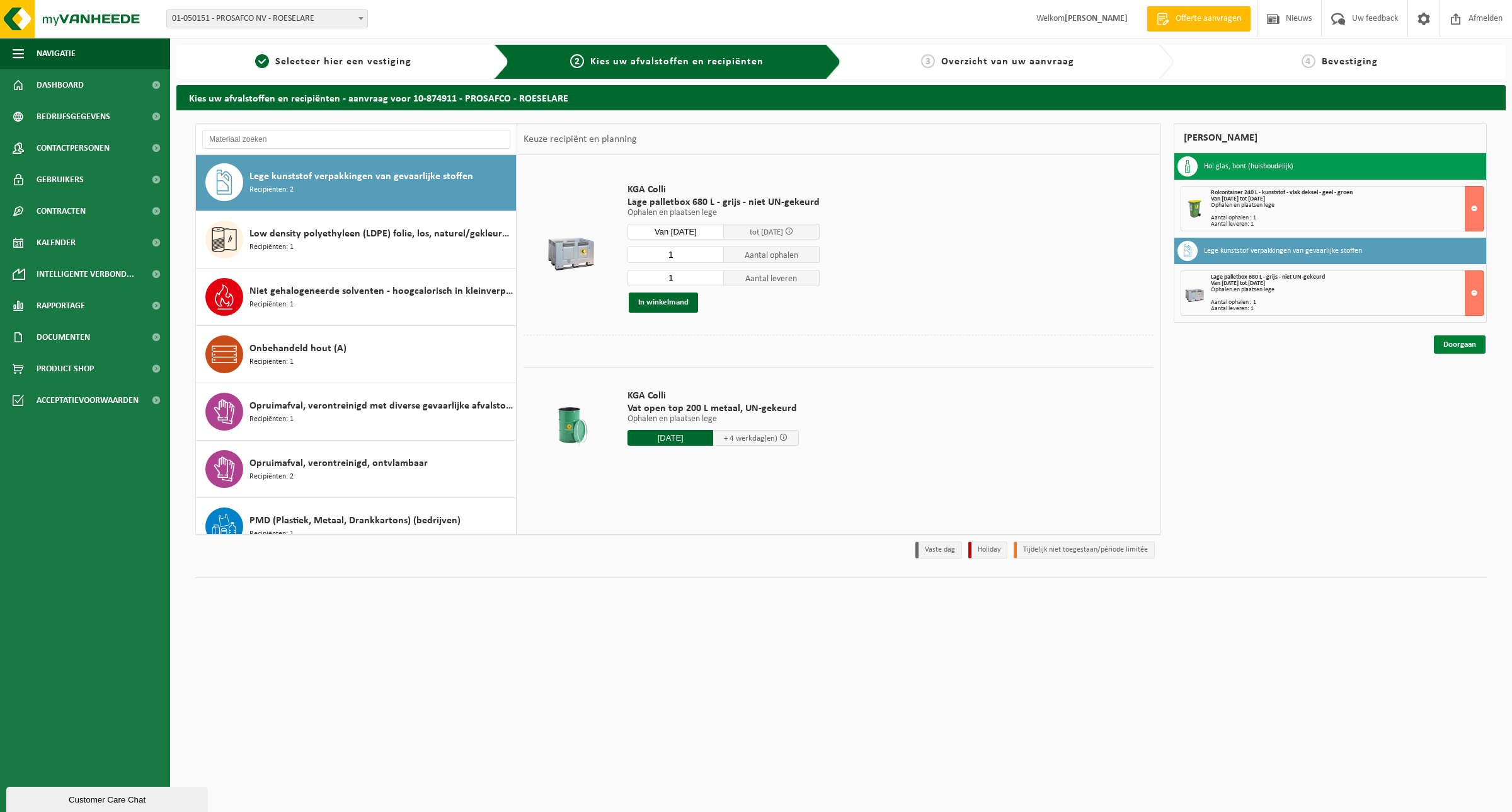
click at [1468, 339] on link "Doorgaan" at bounding box center [1460, 344] width 52 height 19
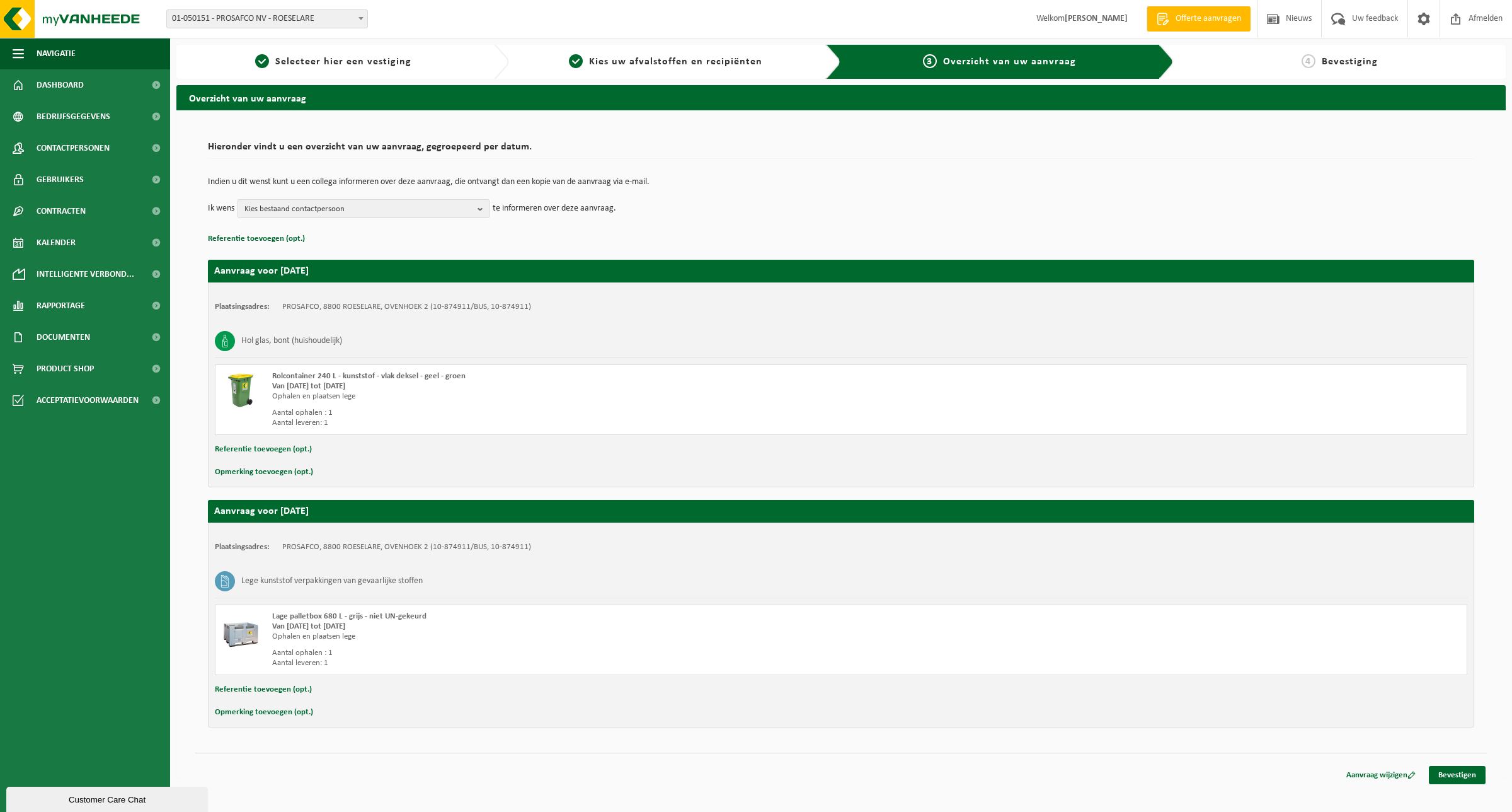
drag, startPoint x: 274, startPoint y: 619, endPoint x: 430, endPoint y: 623, distance: 156.1
click at [430, 623] on div "Lage palletbox 680 L - grijs - niet UN-gekeurd Van 2025-09-11 tot 2025-09-17 Op…" at bounding box center [582, 639] width 619 height 56
copy div "Lage palletbox 680 L - grijs - niet UN-gekeurd Van 2025-09-11 tot 2025-09-17"
click at [1443, 774] on link "Bevestigen" at bounding box center [1457, 775] width 56 height 19
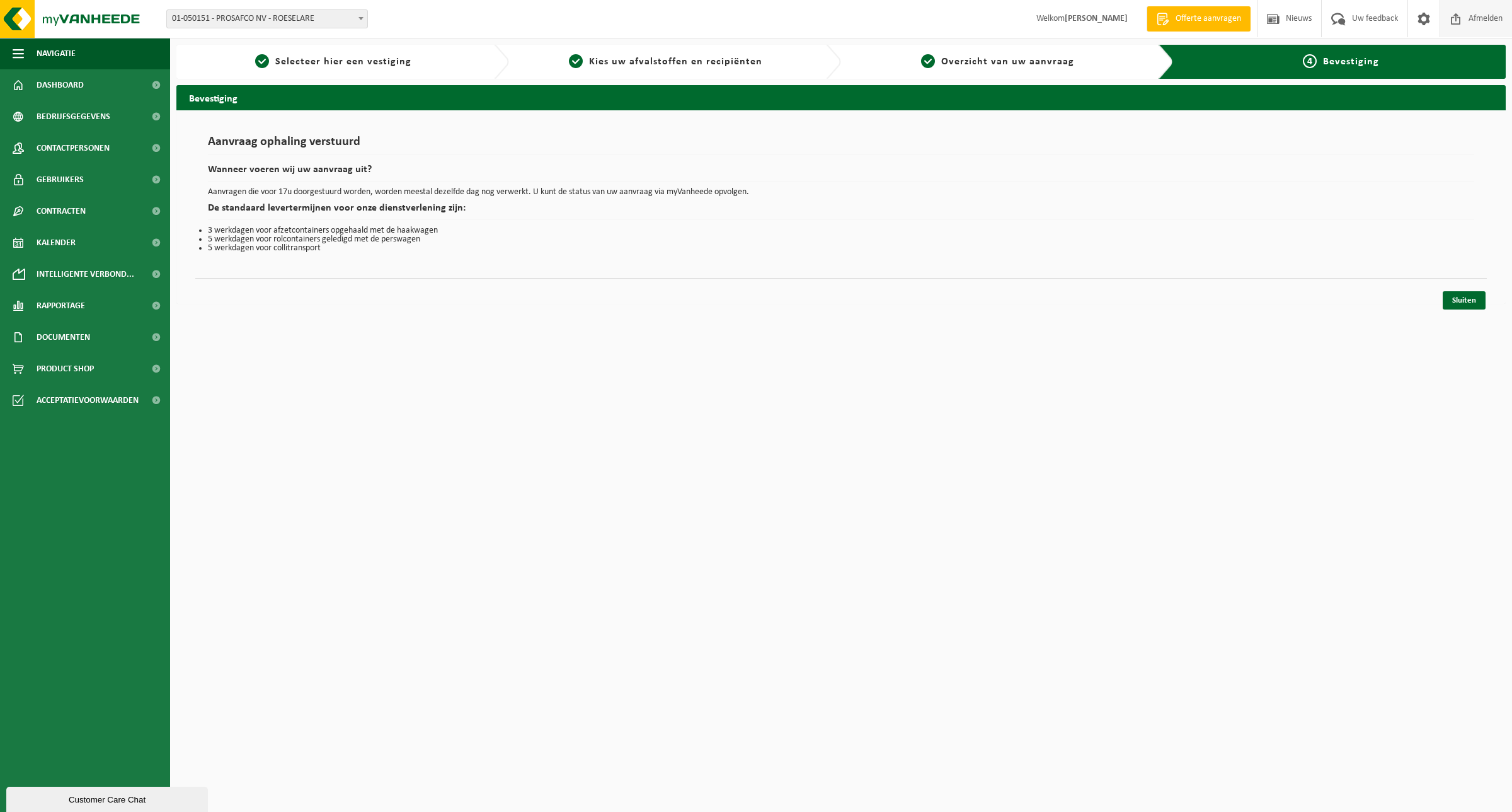
click at [1485, 18] on span "Afmelden" at bounding box center [1485, 19] width 40 height 37
